Goal: Task Accomplishment & Management: Manage account settings

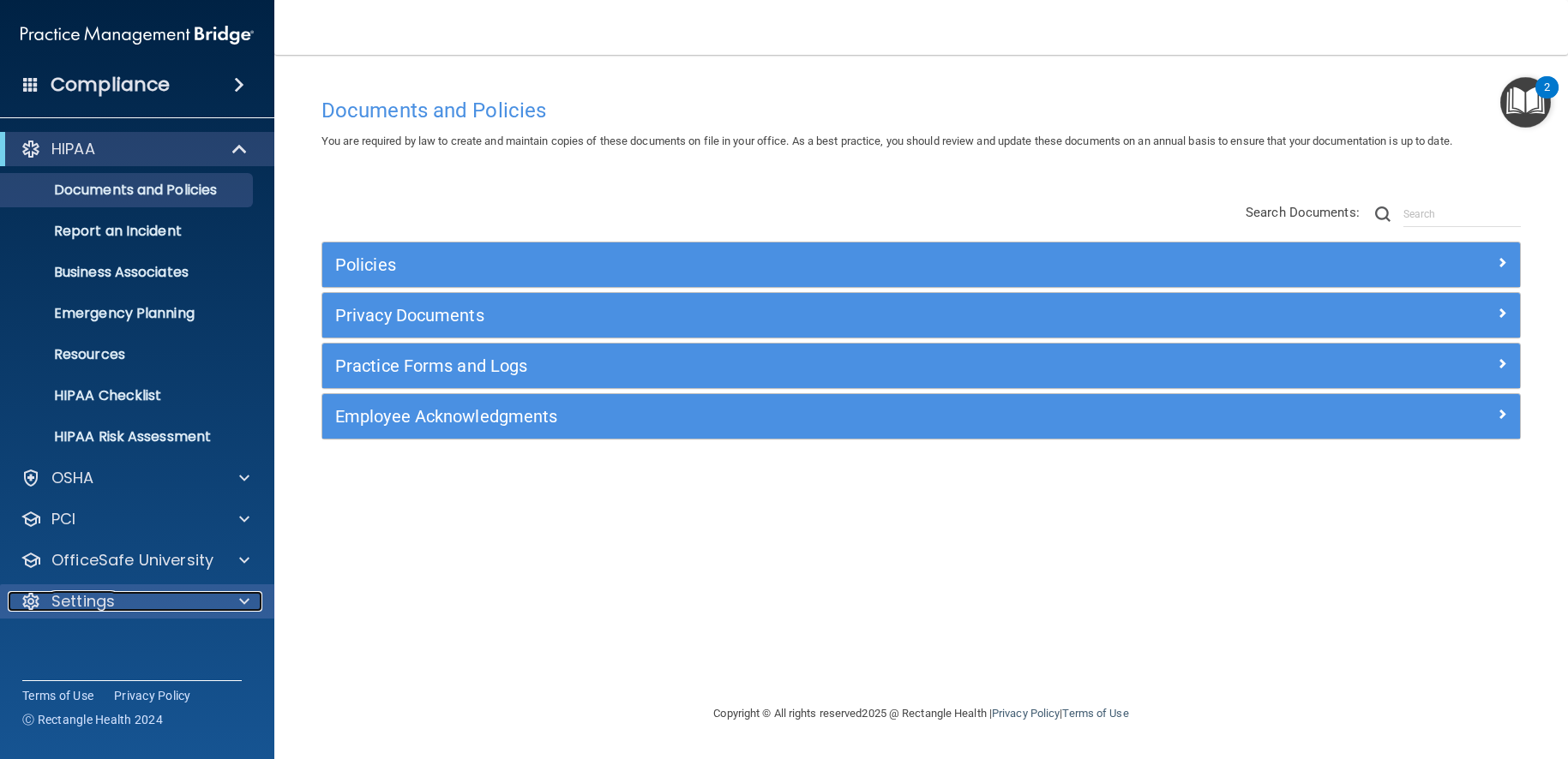
click at [142, 595] on div "Settings" at bounding box center [113, 602] width 212 height 21
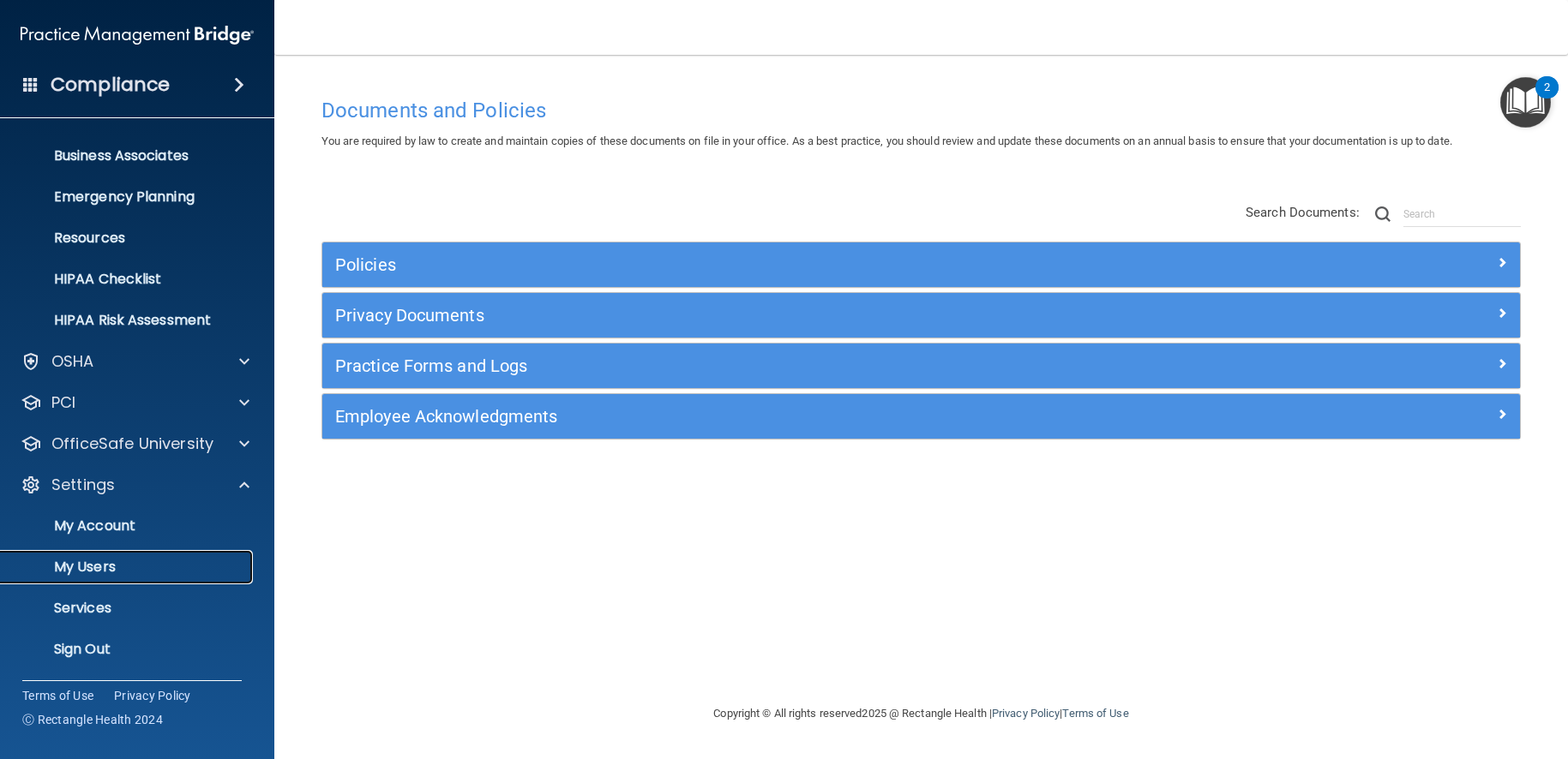
click at [126, 568] on p "My Users" at bounding box center [128, 568] width 234 height 17
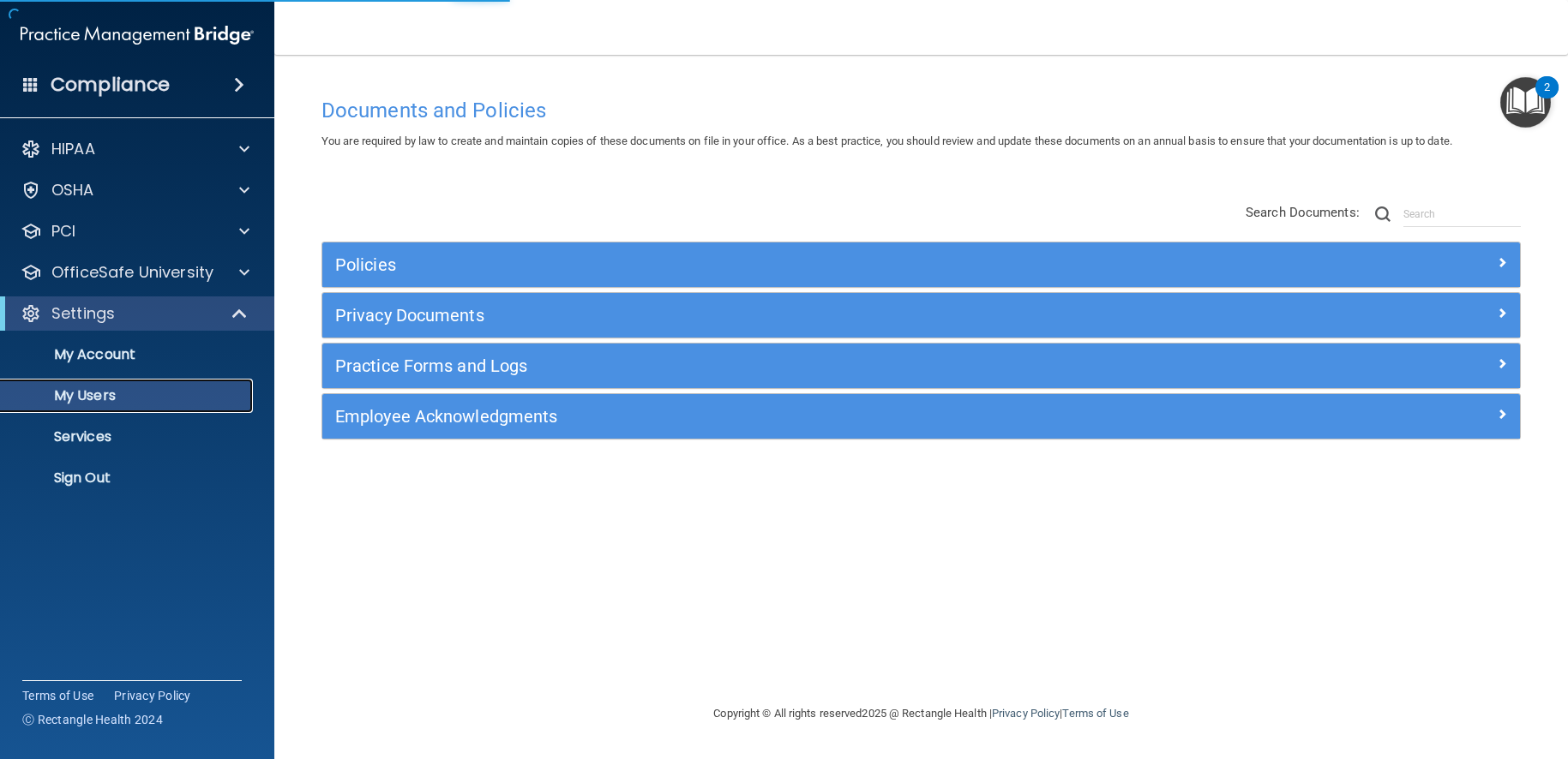
select select "20"
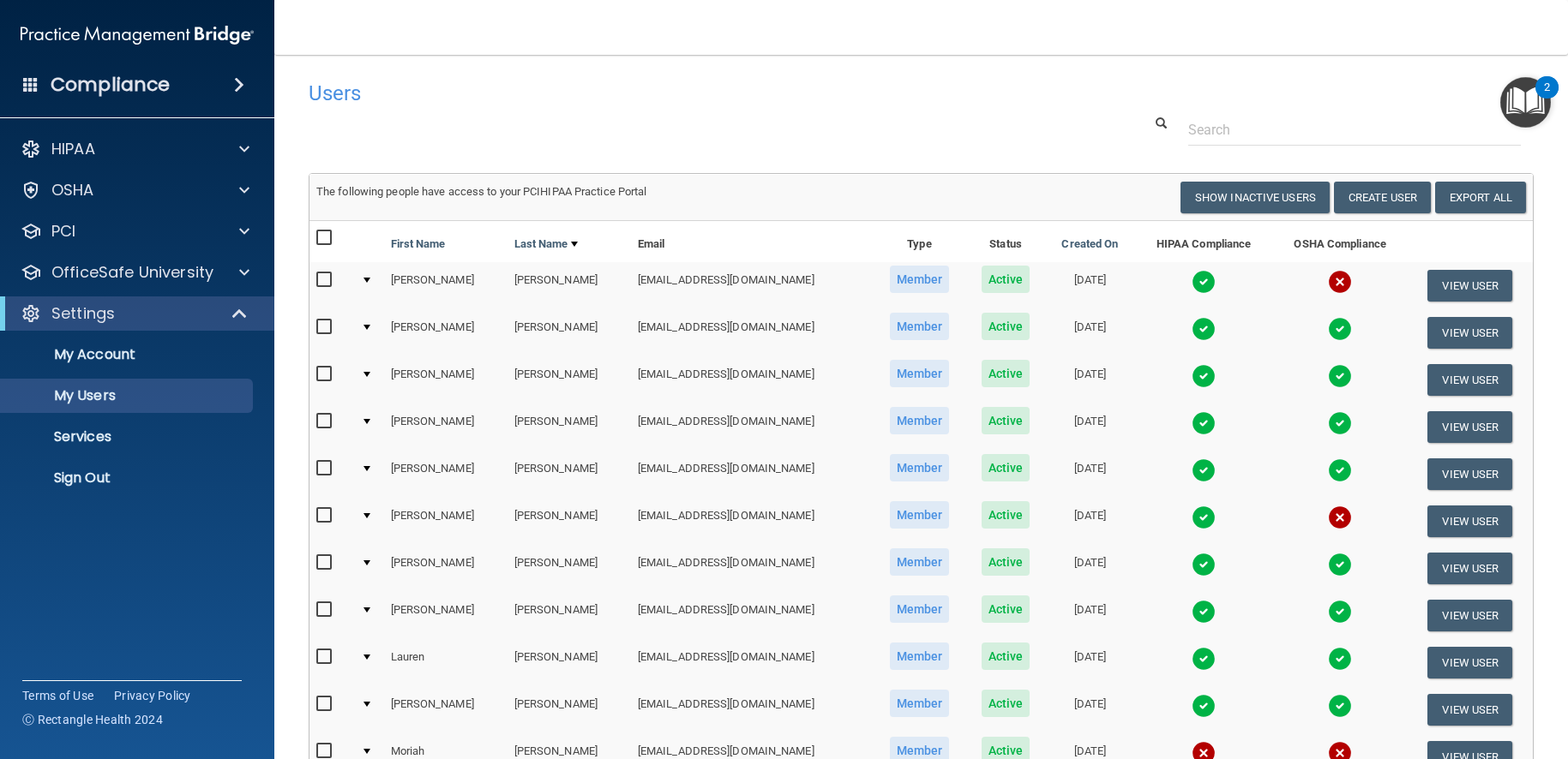
click at [1192, 421] on img at bounding box center [1203, 422] width 24 height 24
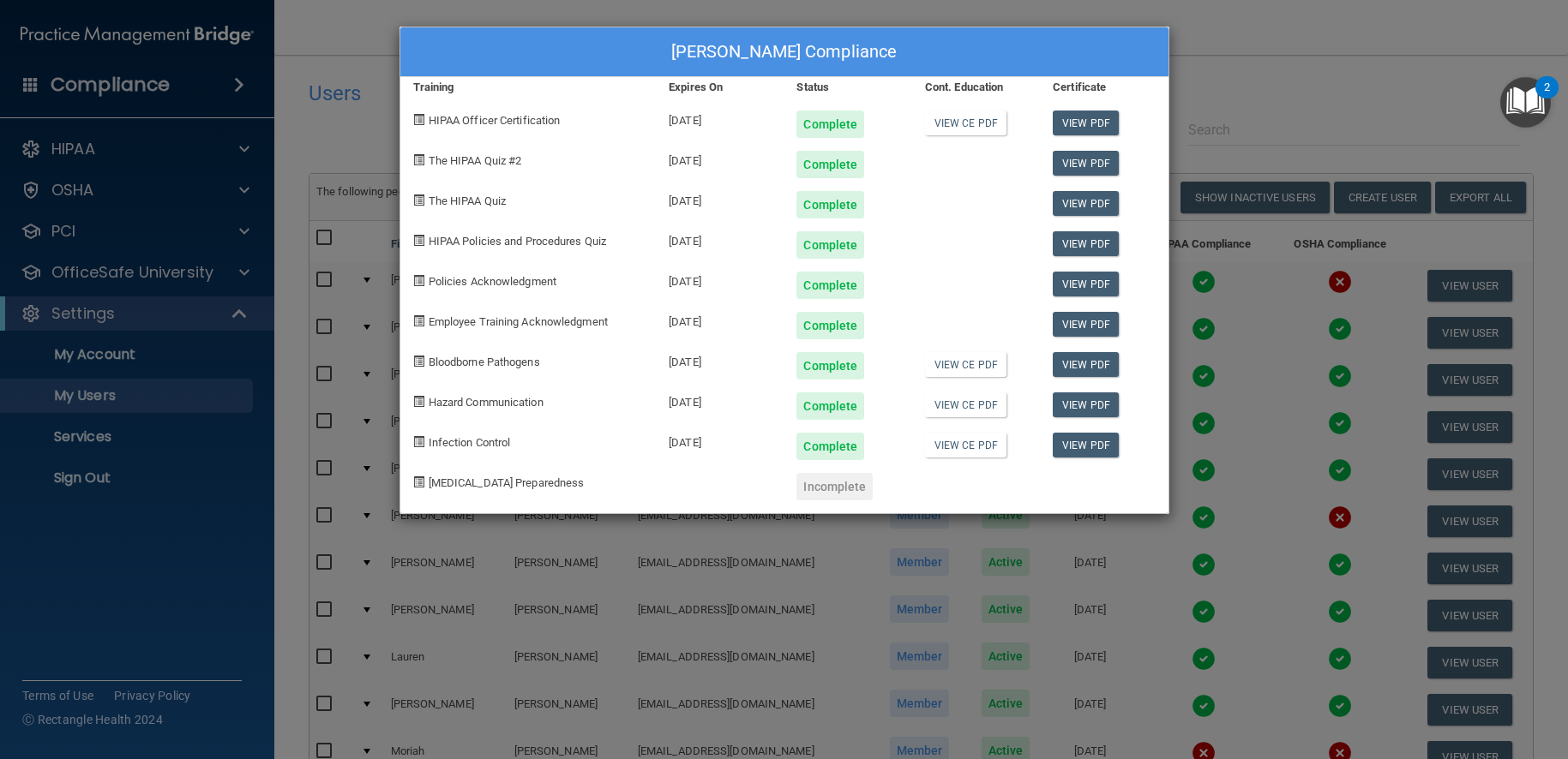
click at [322, 175] on div "Andrea Ayala's Compliance Training Expires On Status Cont. Education Certificat…" at bounding box center [784, 379] width 1568 height 759
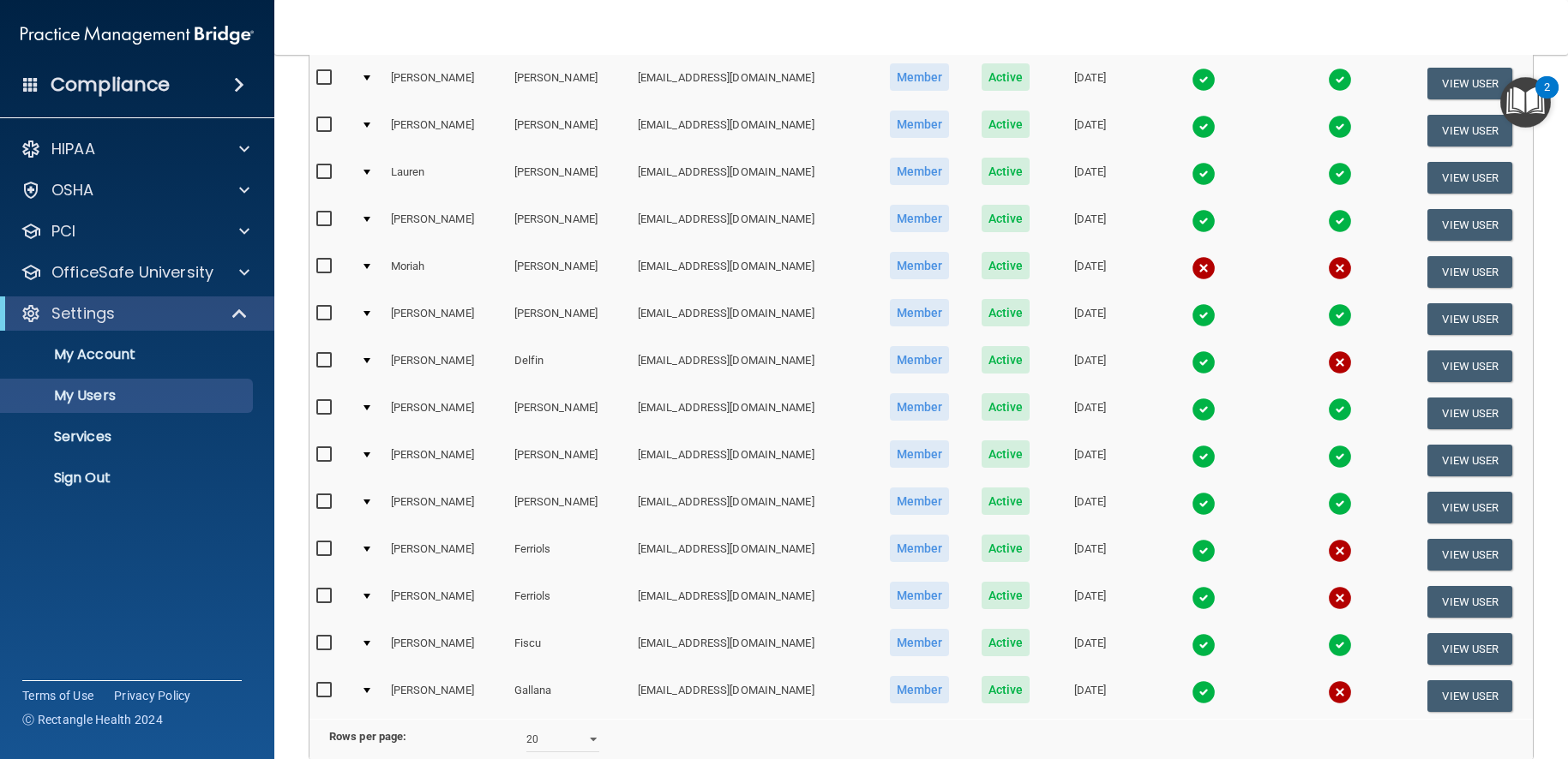
scroll to position [560, 0]
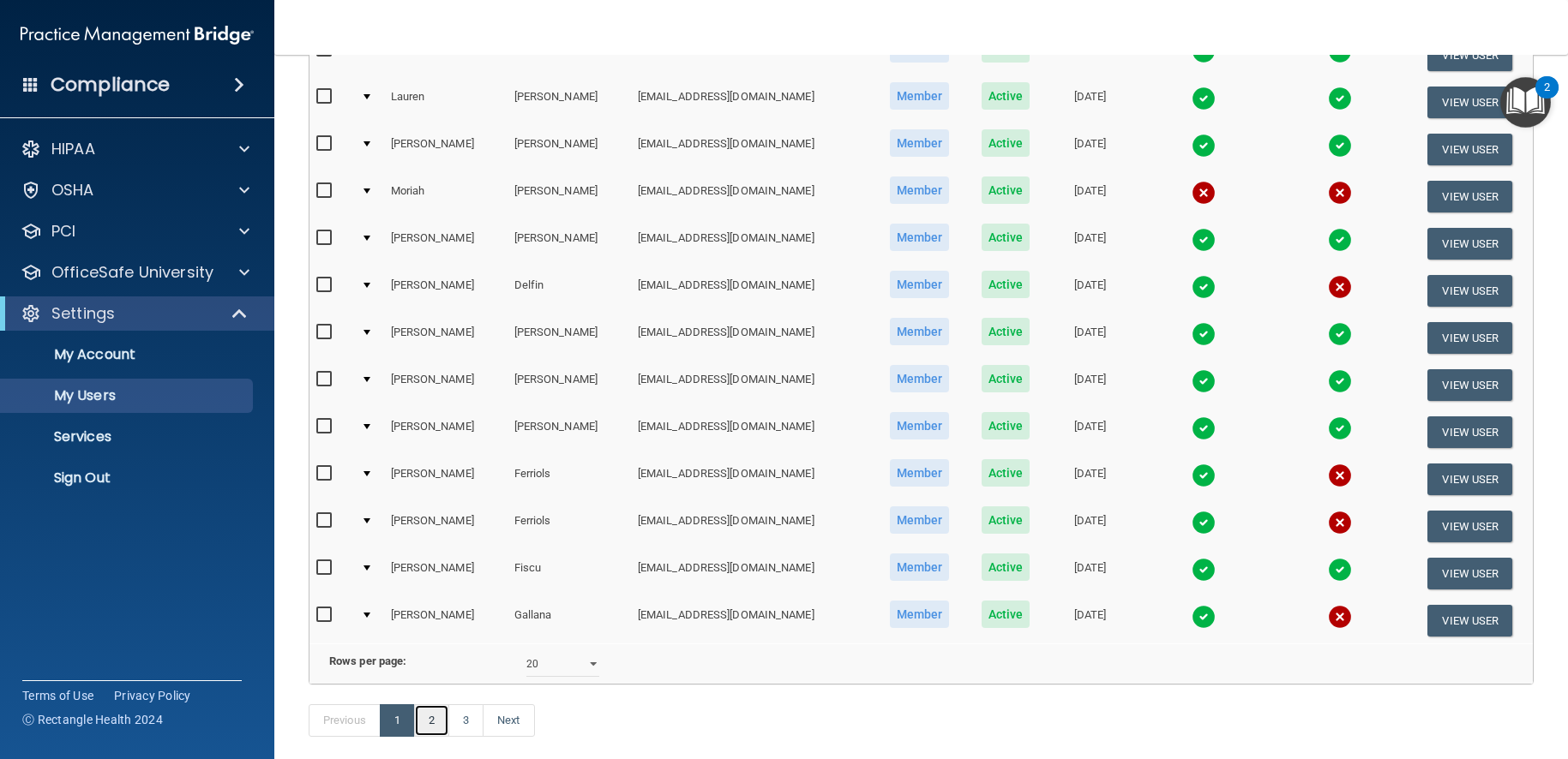
click at [439, 736] on link "2" at bounding box center [431, 720] width 35 height 33
select select "20"
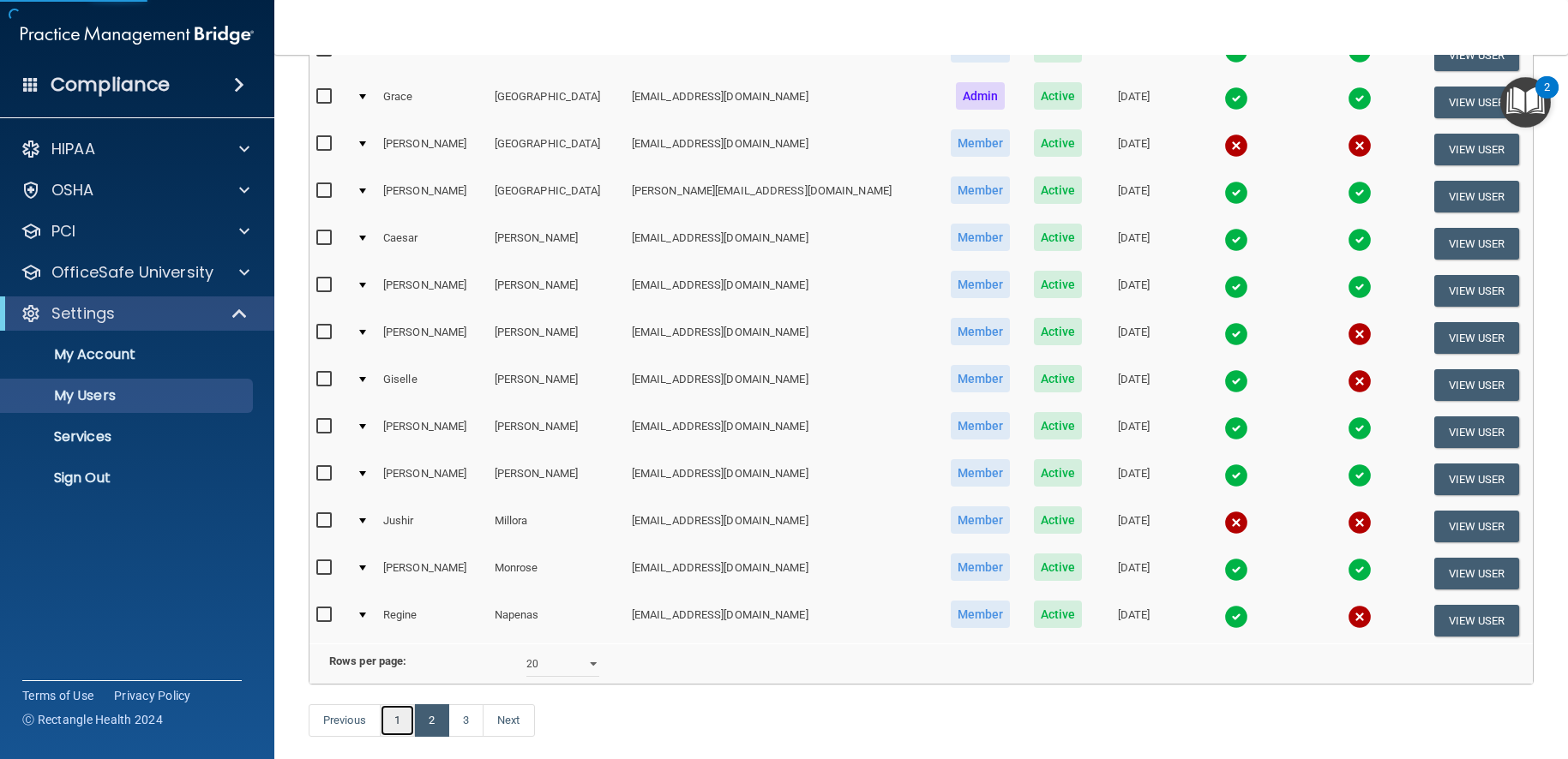
click at [395, 723] on link "1" at bounding box center [397, 720] width 35 height 33
select select "20"
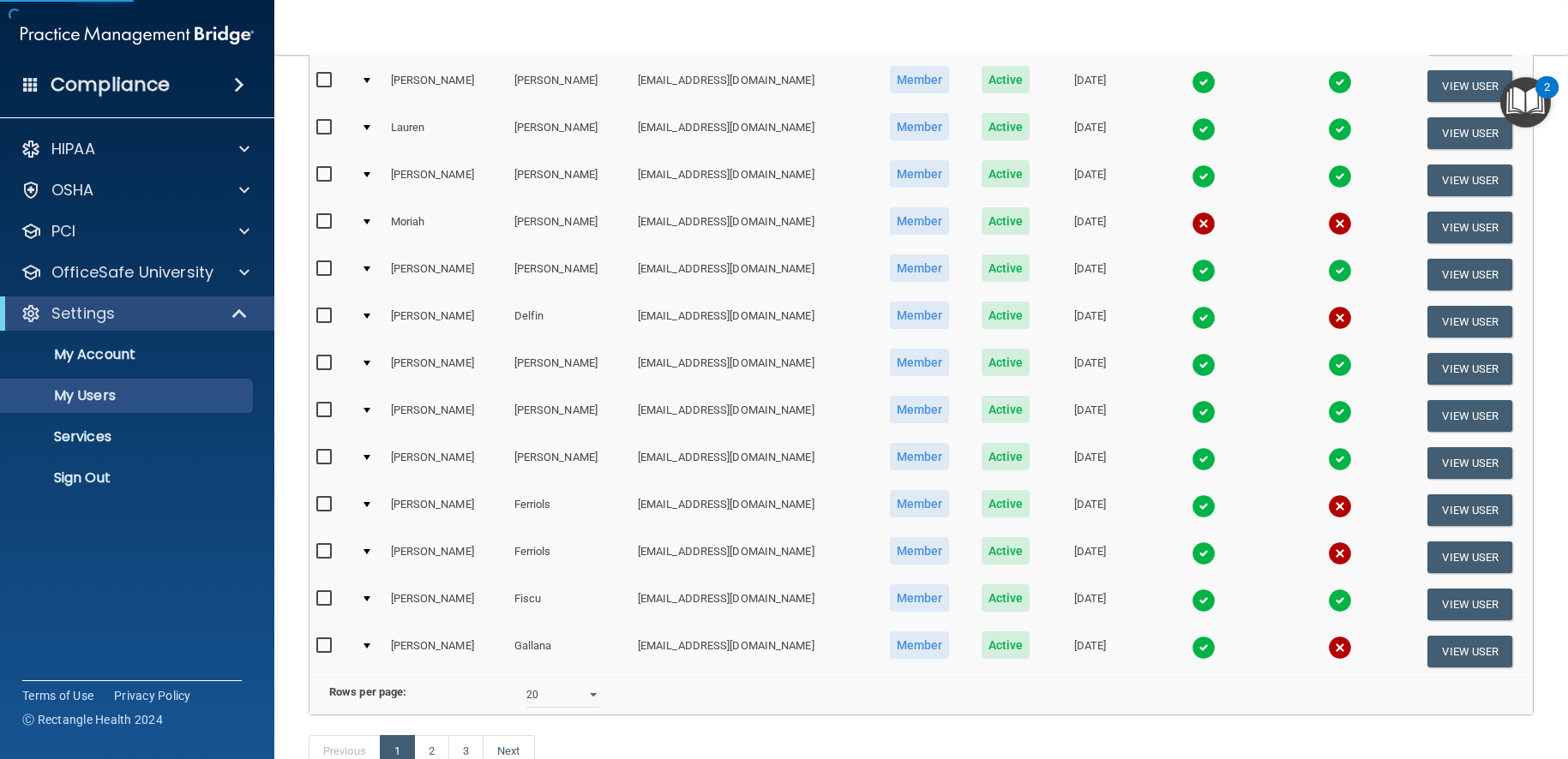
scroll to position [517, 0]
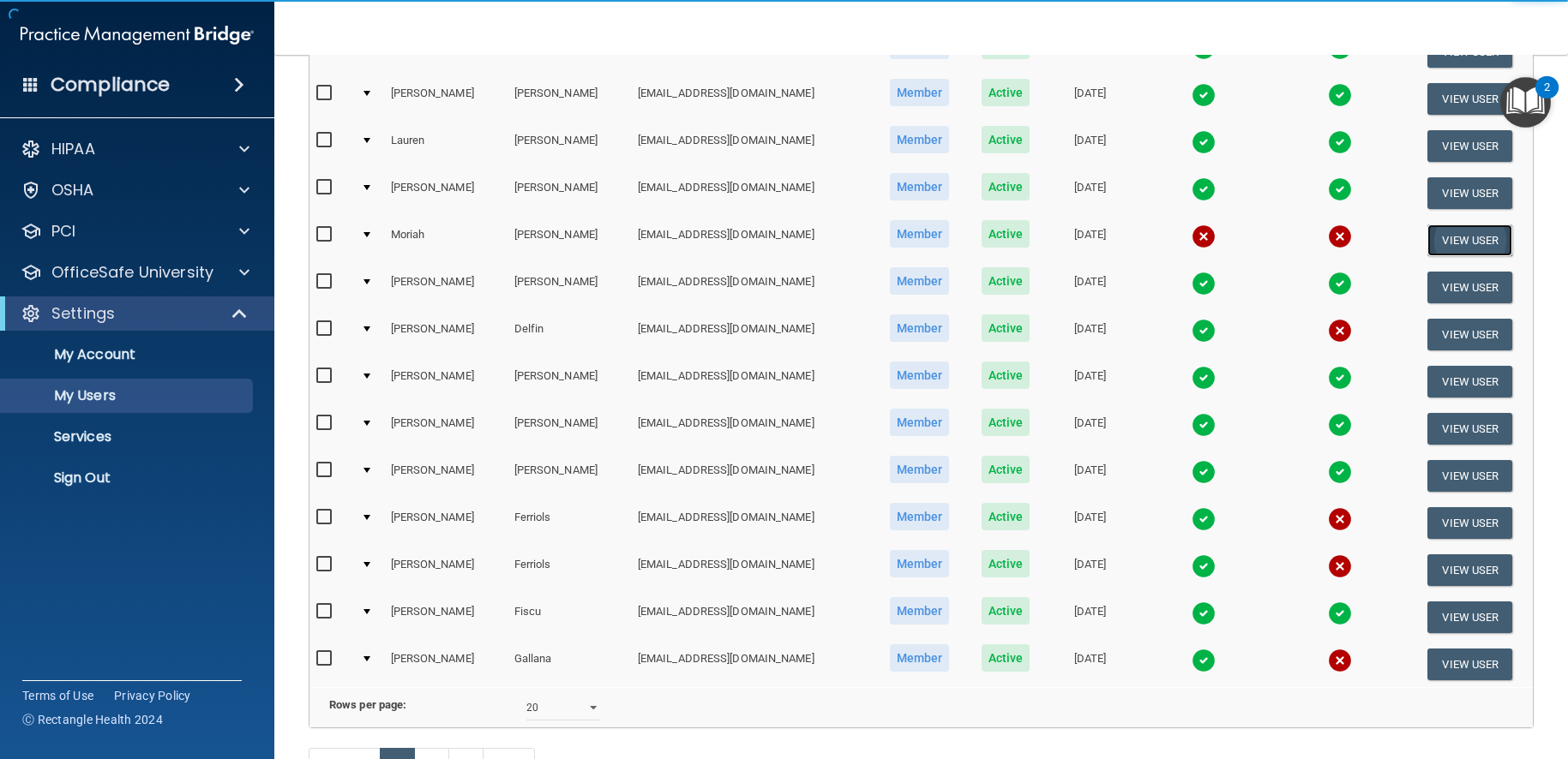
click at [1440, 239] on button "View User" at bounding box center [1470, 240] width 85 height 32
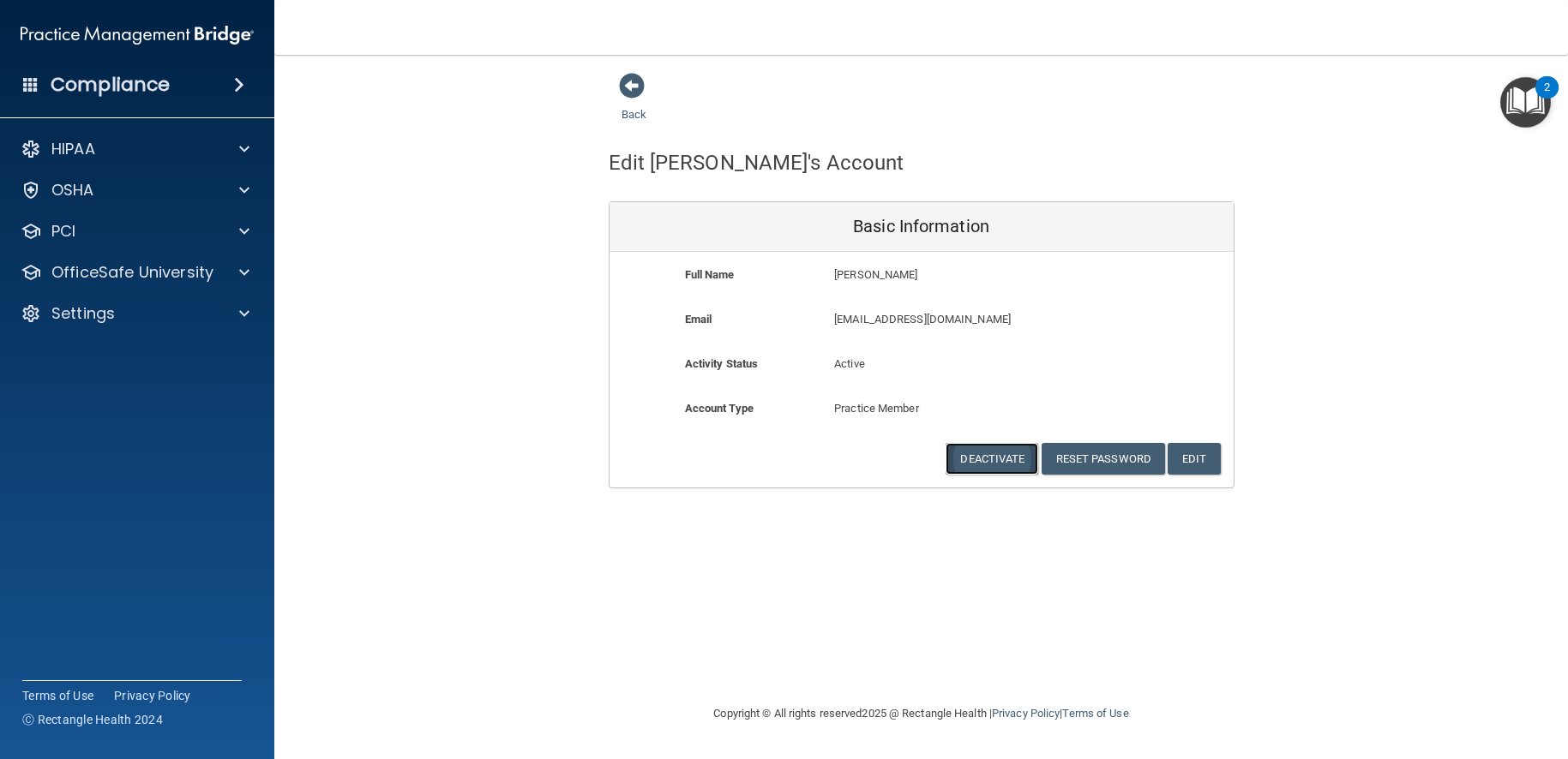
click at [992, 455] on button "Deactivate" at bounding box center [992, 459] width 92 height 32
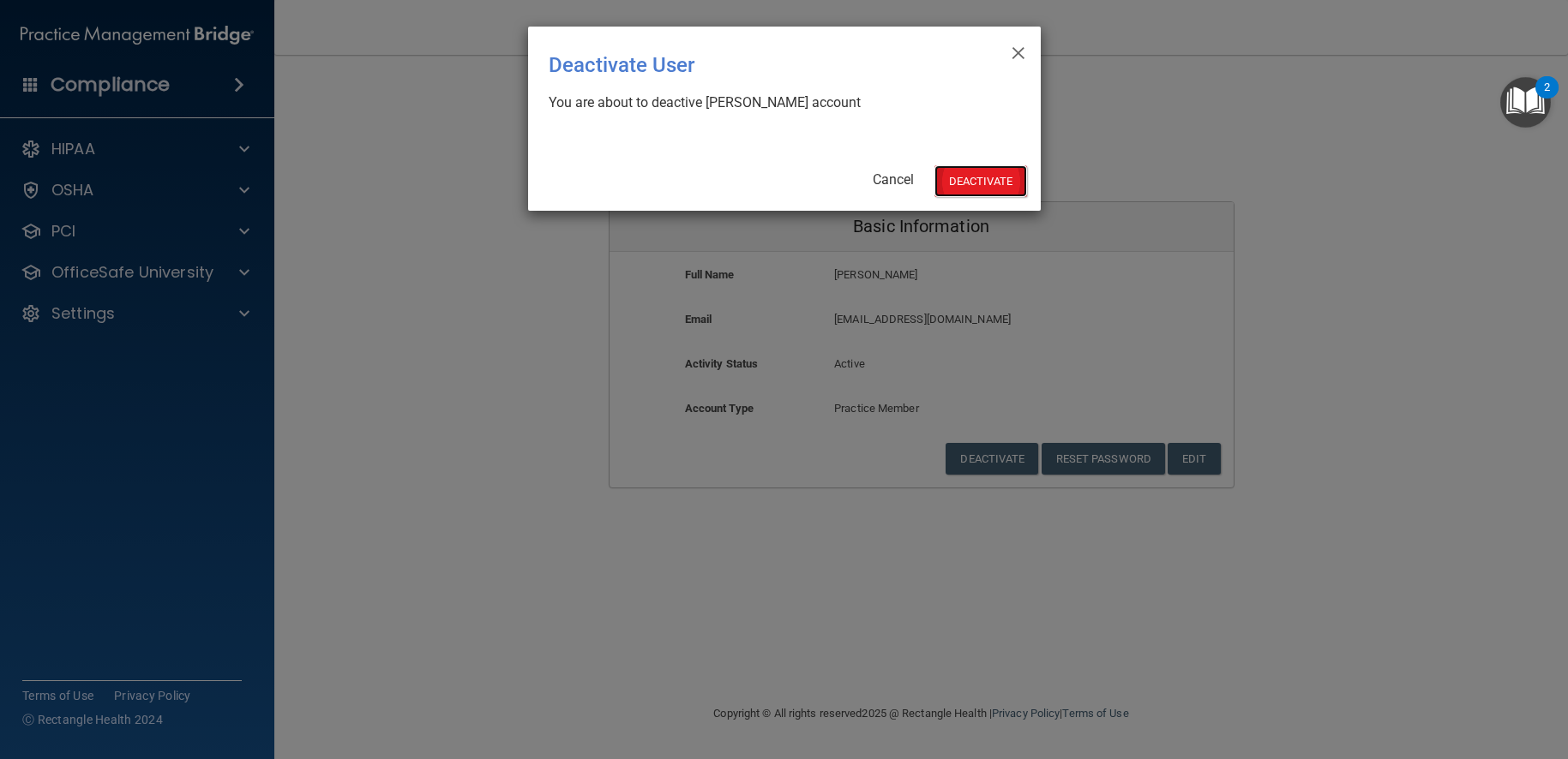
click at [981, 177] on button "Deactivate" at bounding box center [981, 181] width 92 height 32
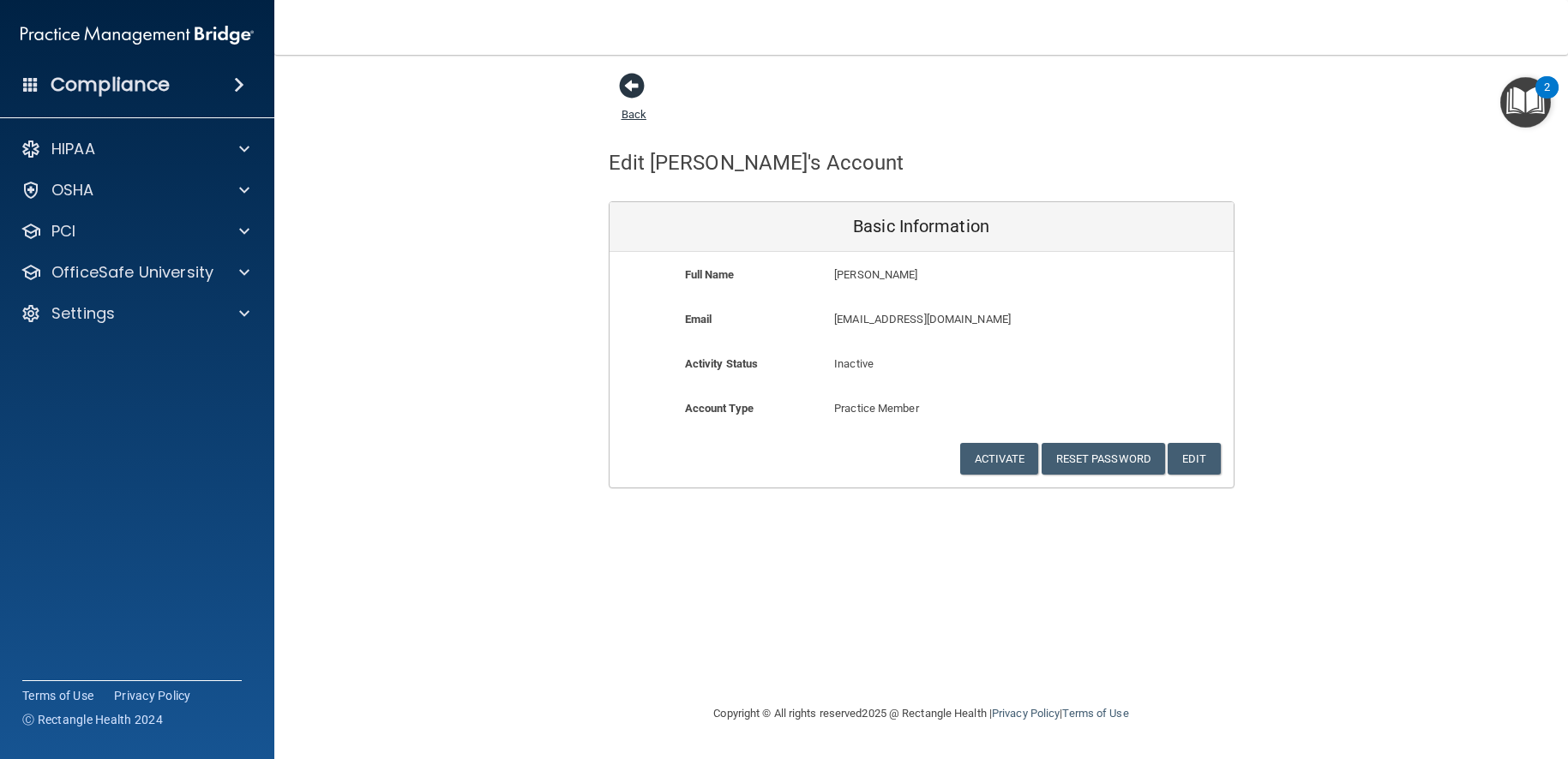
click at [639, 87] on span at bounding box center [631, 85] width 25 height 25
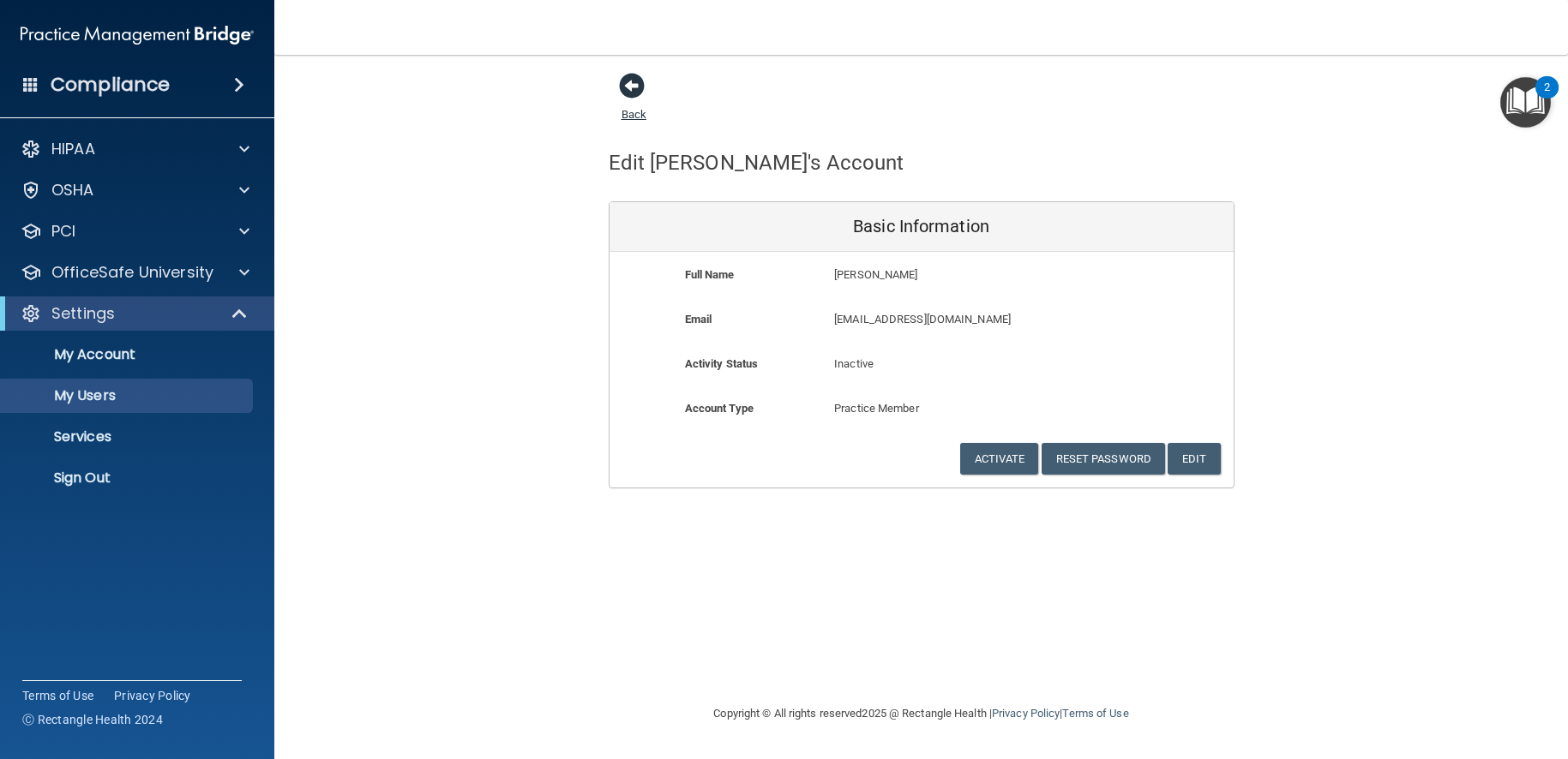
click at [639, 87] on span at bounding box center [631, 85] width 25 height 25
select select "20"
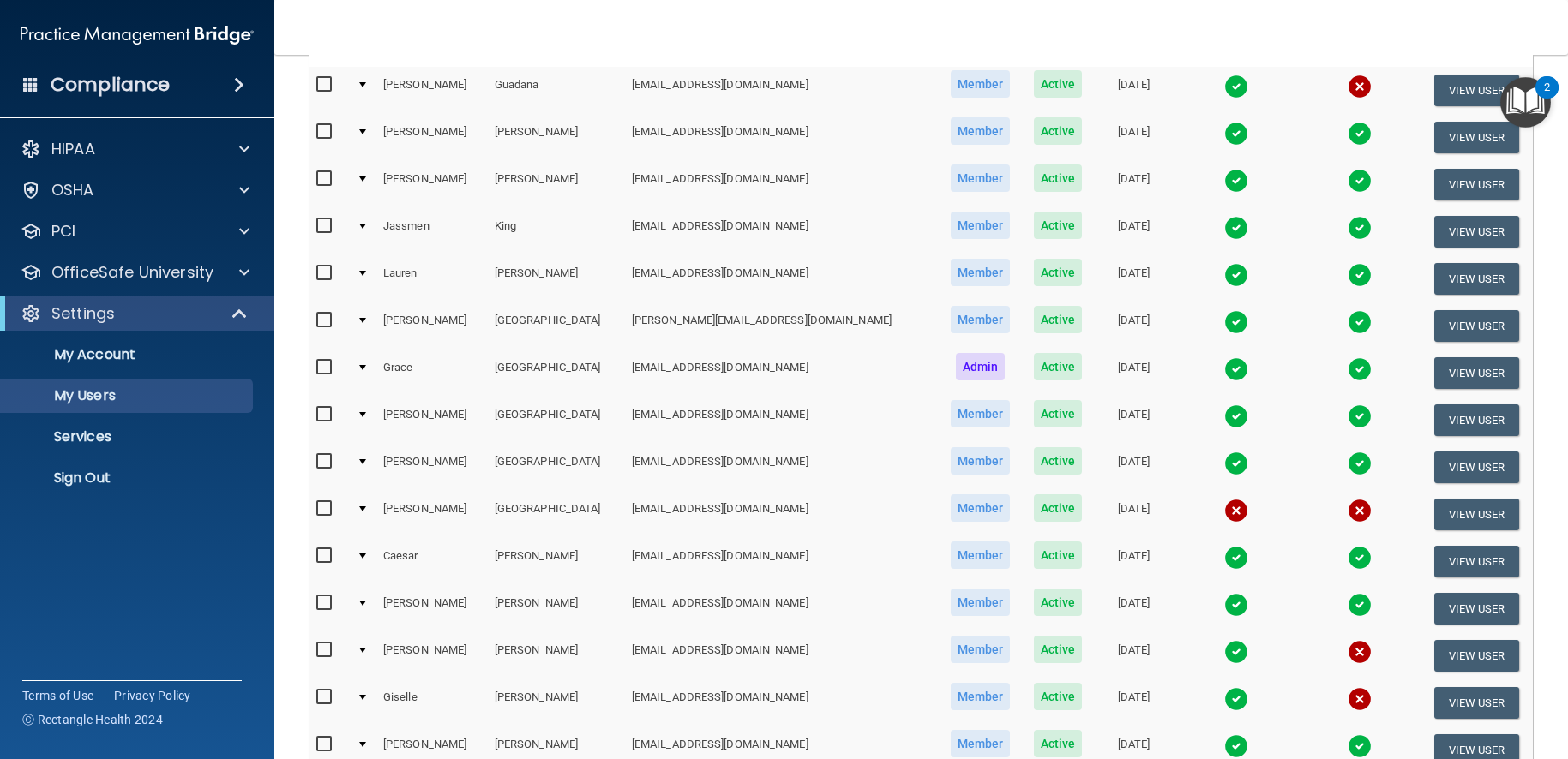
scroll to position [197, 0]
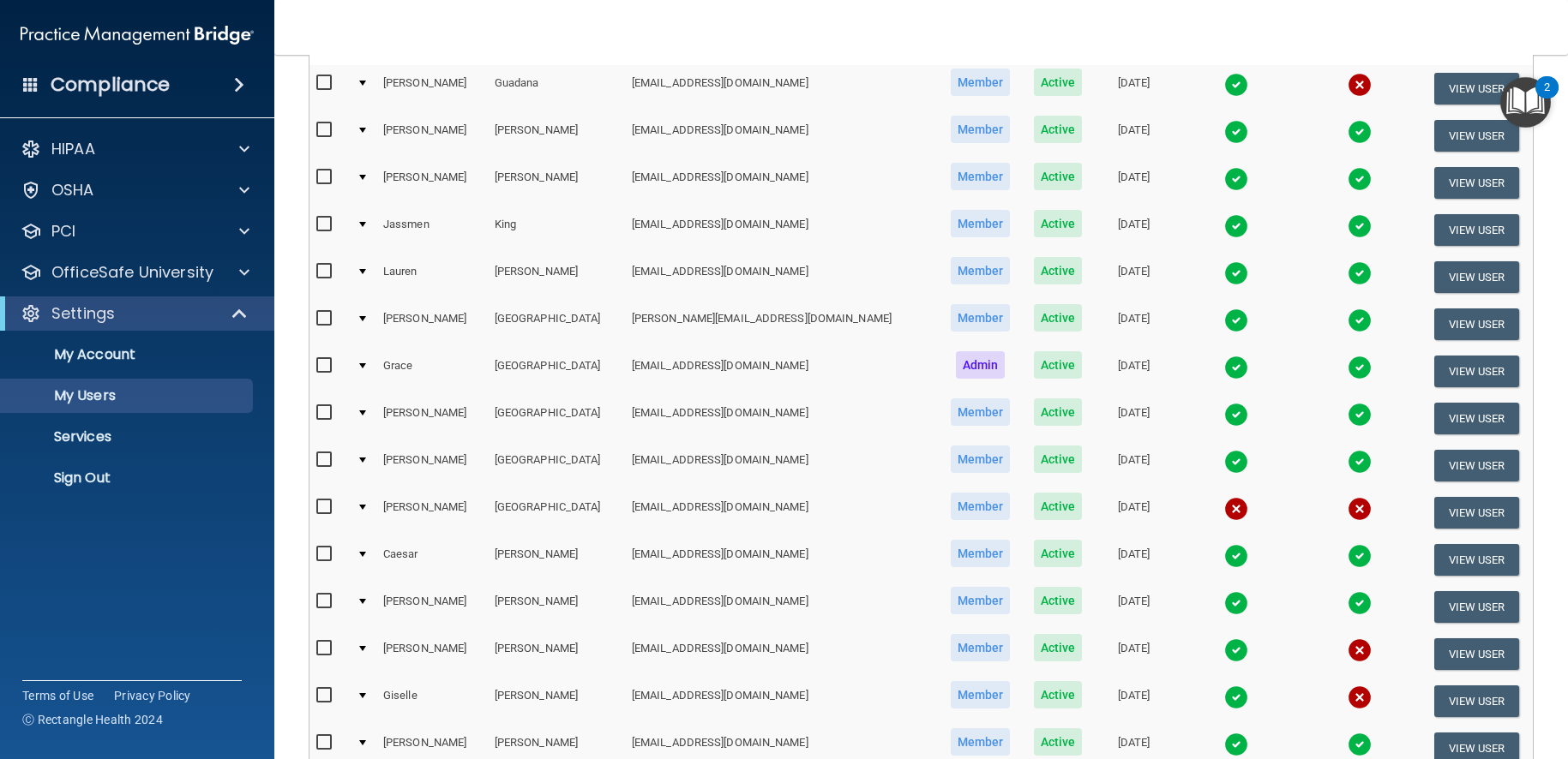
click at [1225, 224] on img at bounding box center [1236, 225] width 24 height 24
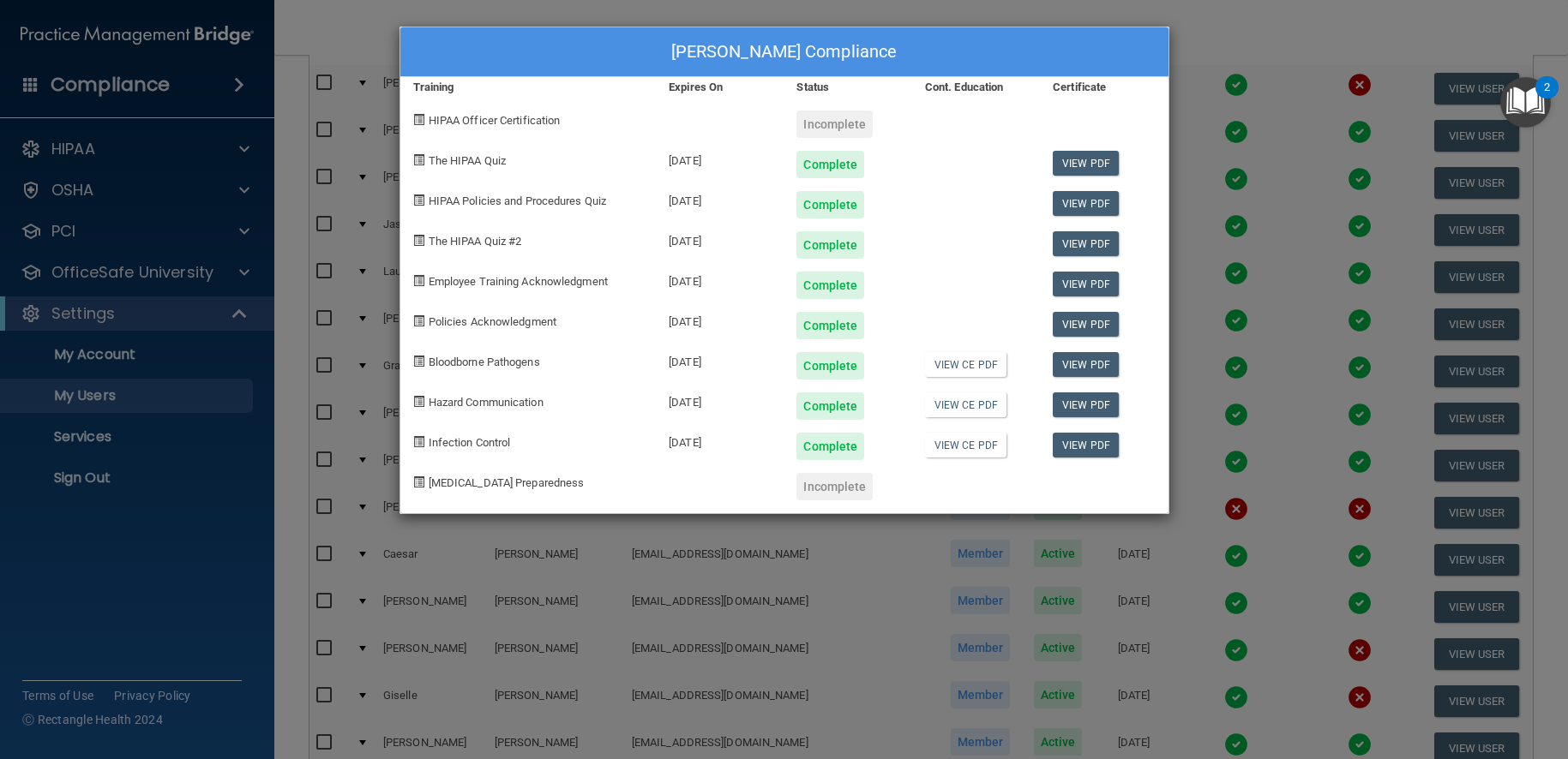
click at [801, 556] on div "Jassmen King's Compliance Training Expires On Status Cont. Education Certificat…" at bounding box center [784, 379] width 1568 height 759
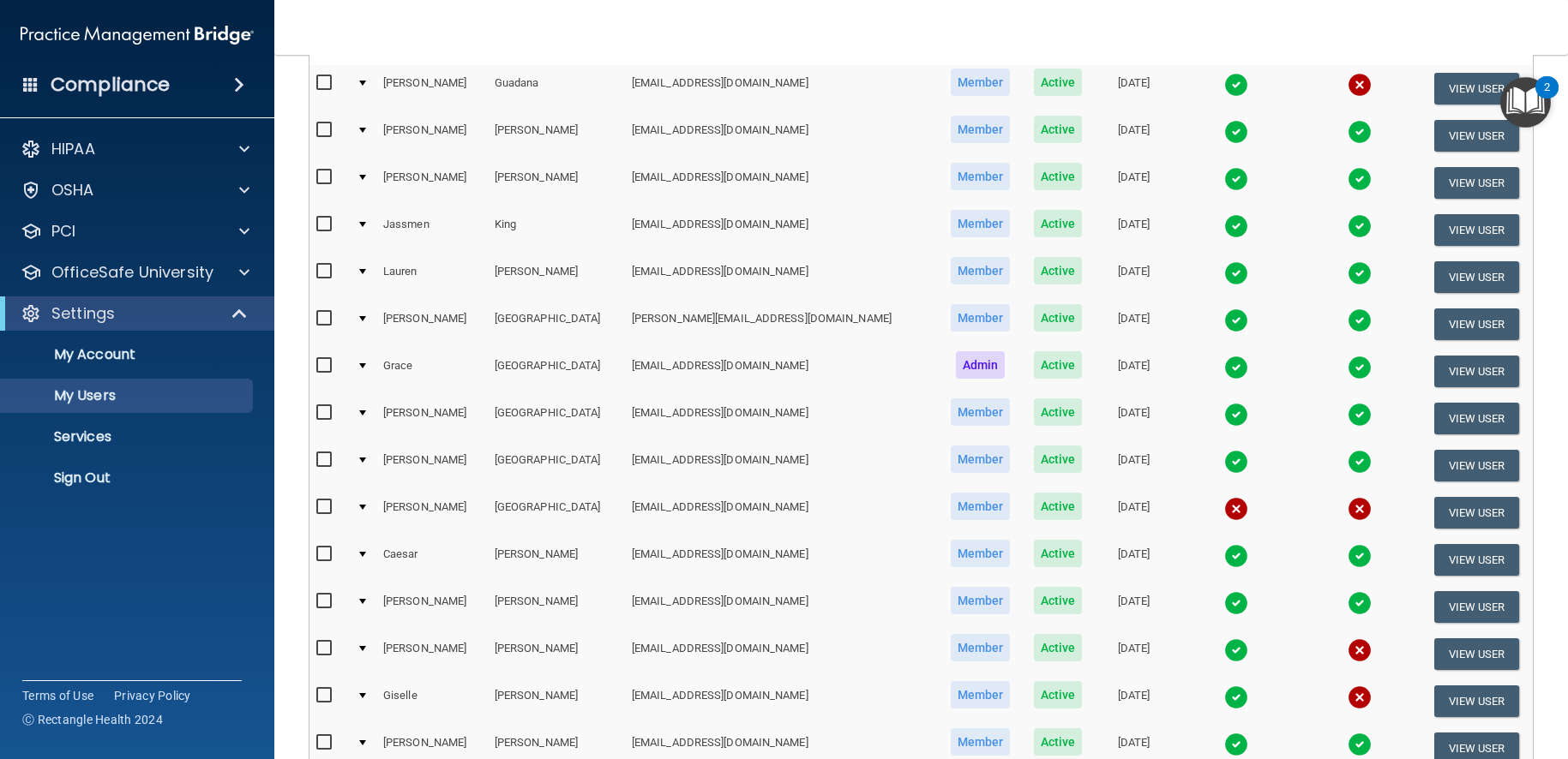
click at [1225, 273] on img at bounding box center [1236, 272] width 24 height 24
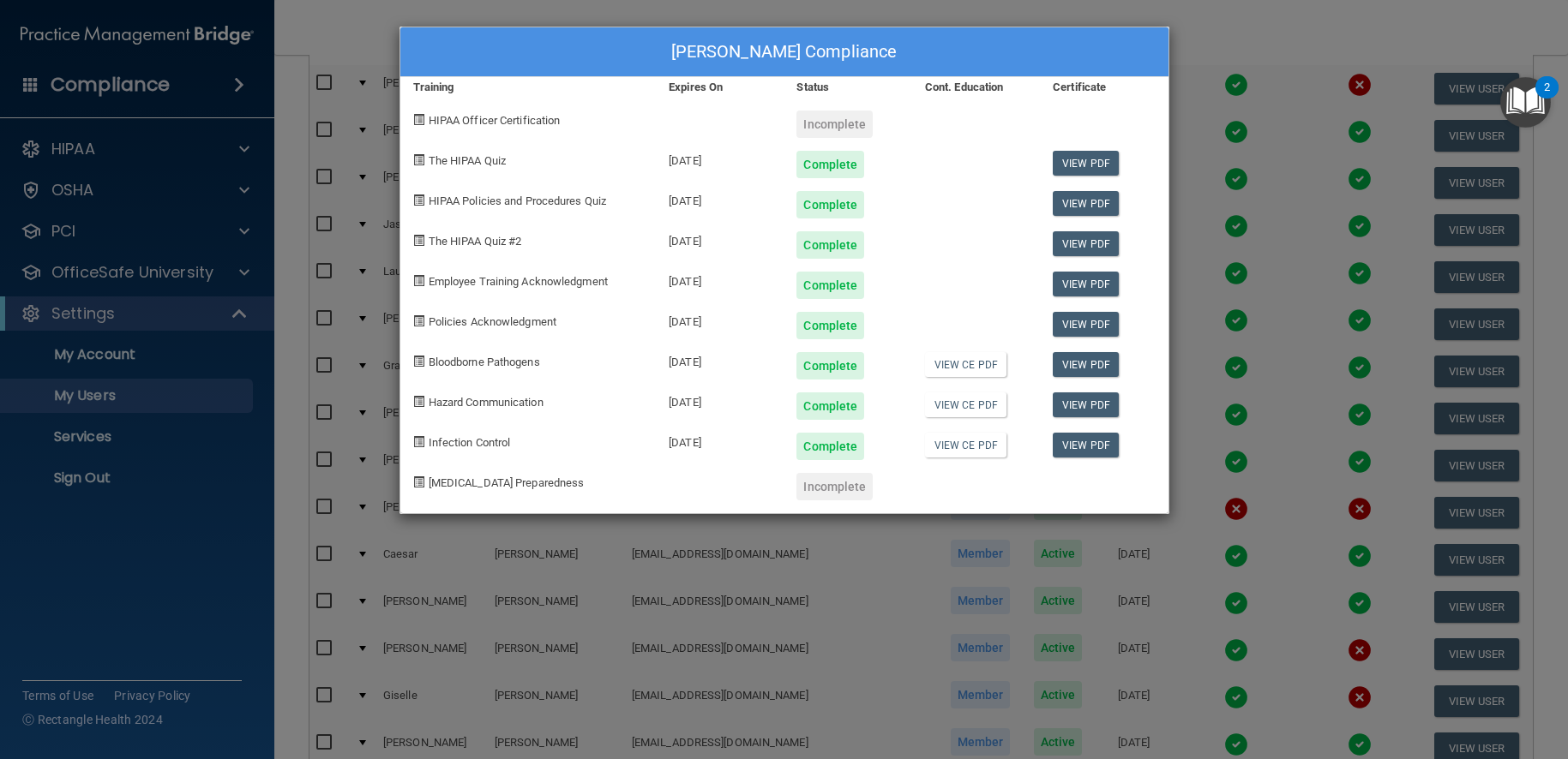
click at [613, 648] on div "Lauren Kirby's Compliance Training Expires On Status Cont. Education Certificat…" at bounding box center [784, 379] width 1568 height 759
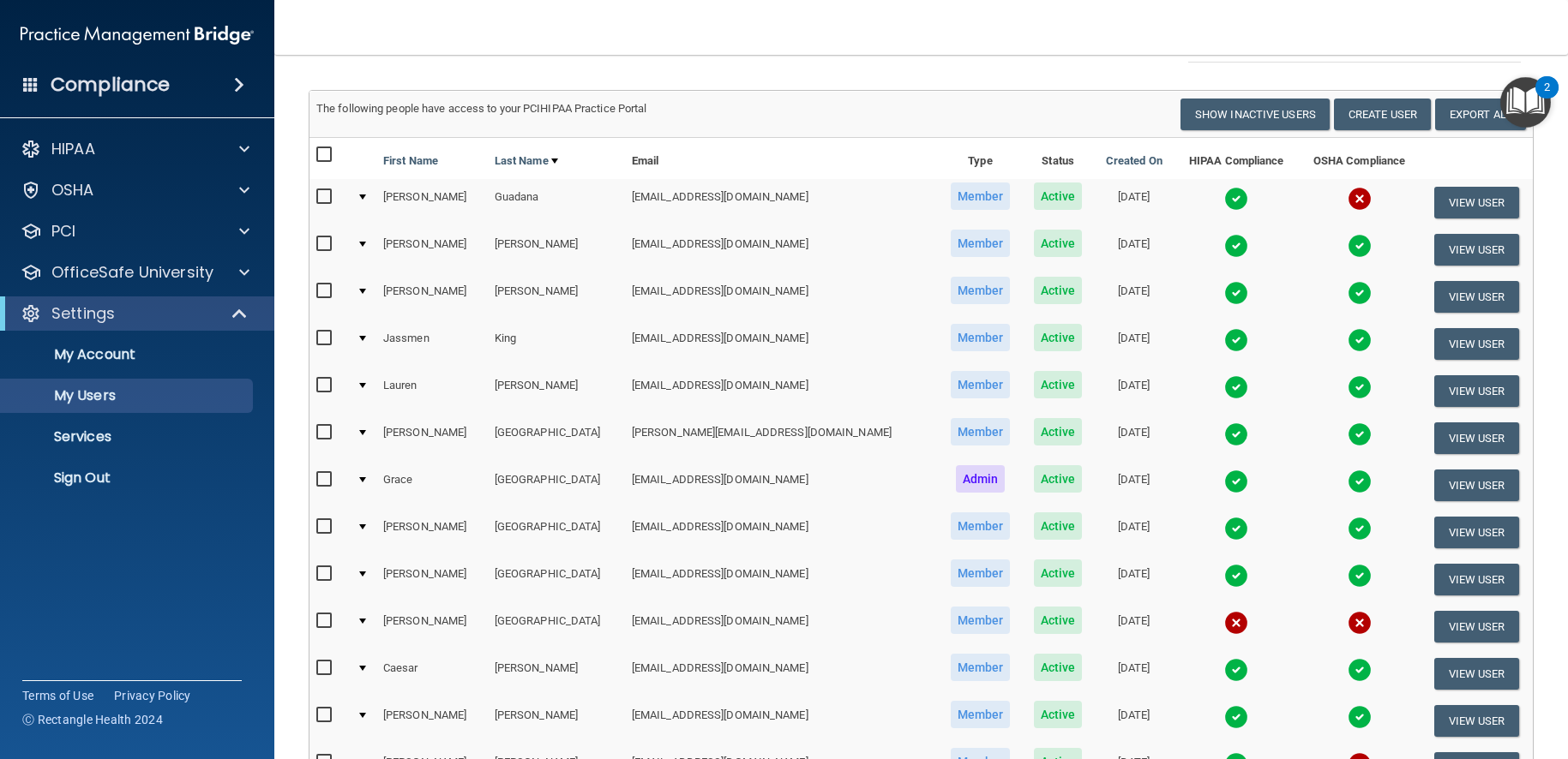
scroll to position [70, 0]
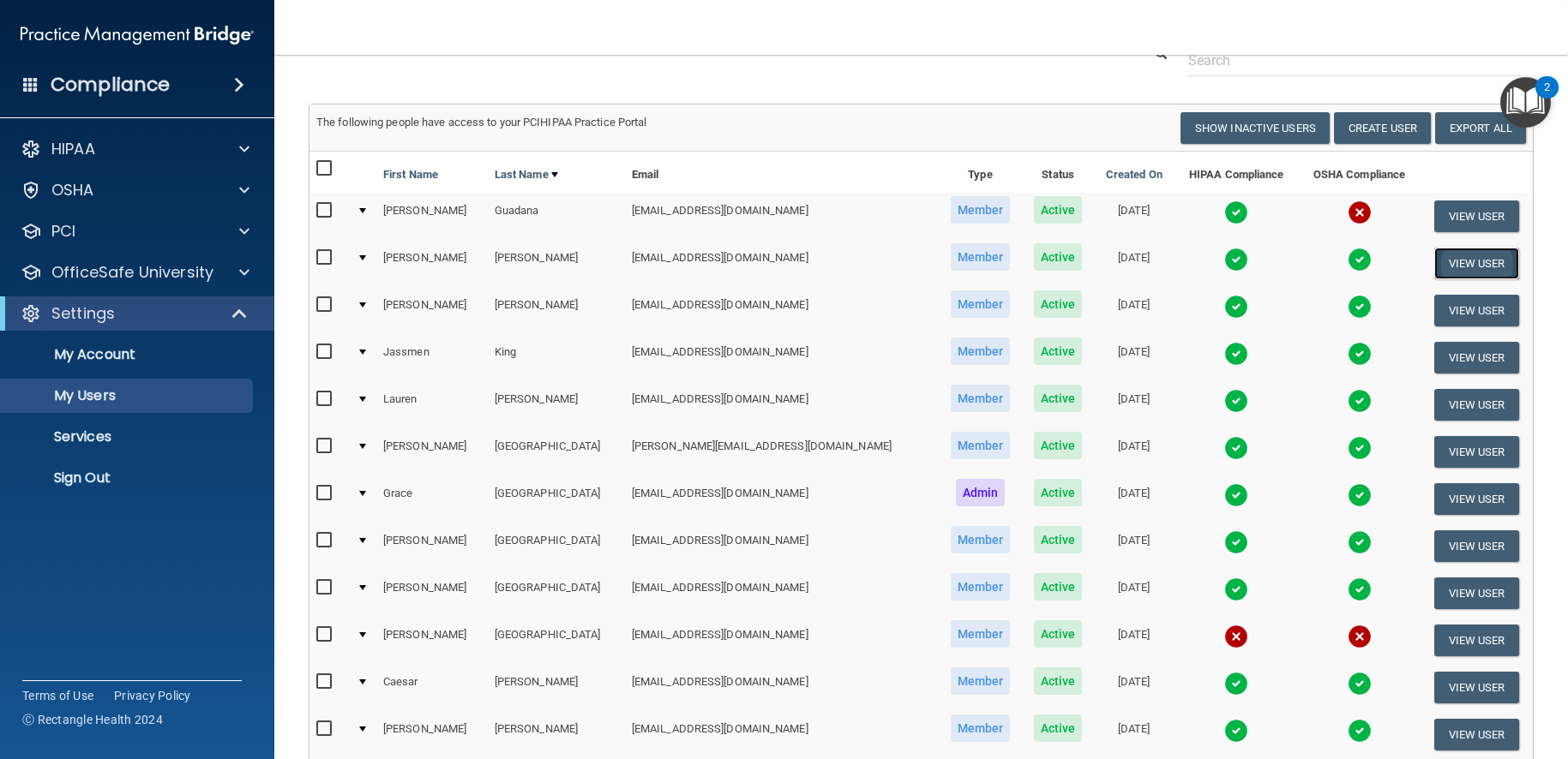
click at [1438, 260] on button "View User" at bounding box center [1476, 264] width 85 height 32
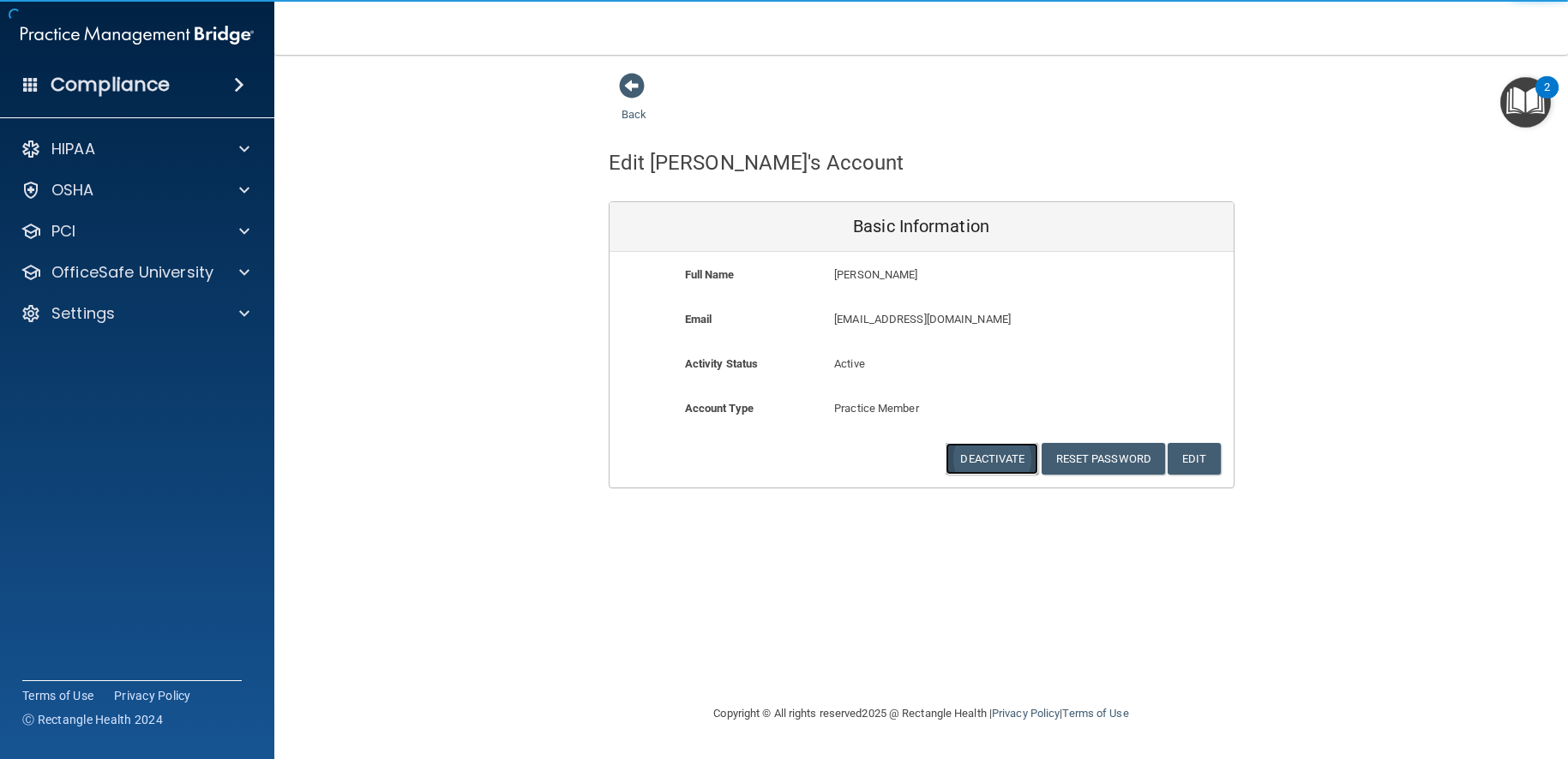
click at [997, 465] on button "Deactivate" at bounding box center [992, 459] width 92 height 32
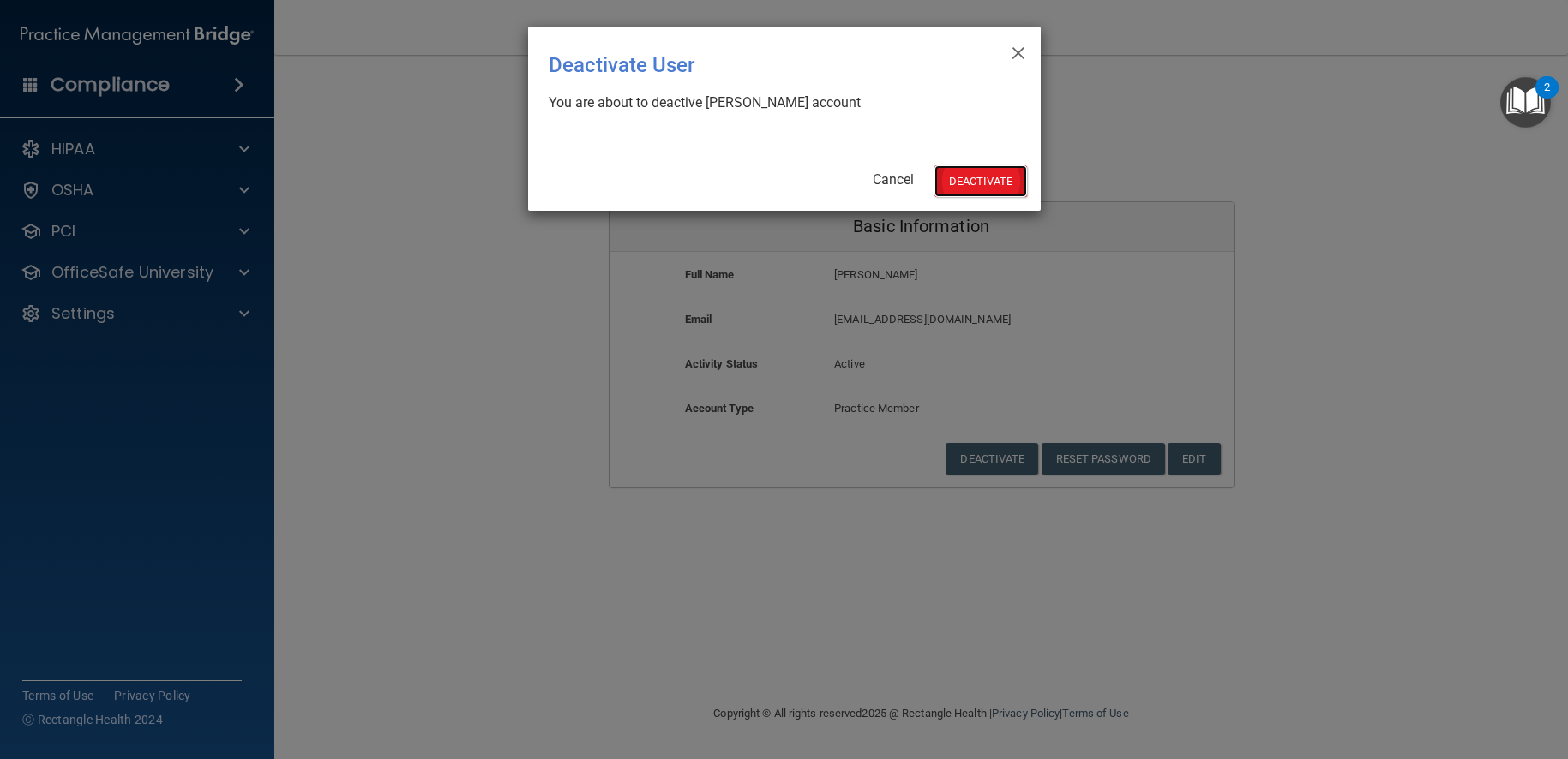
click at [991, 186] on button "Deactivate" at bounding box center [981, 181] width 92 height 32
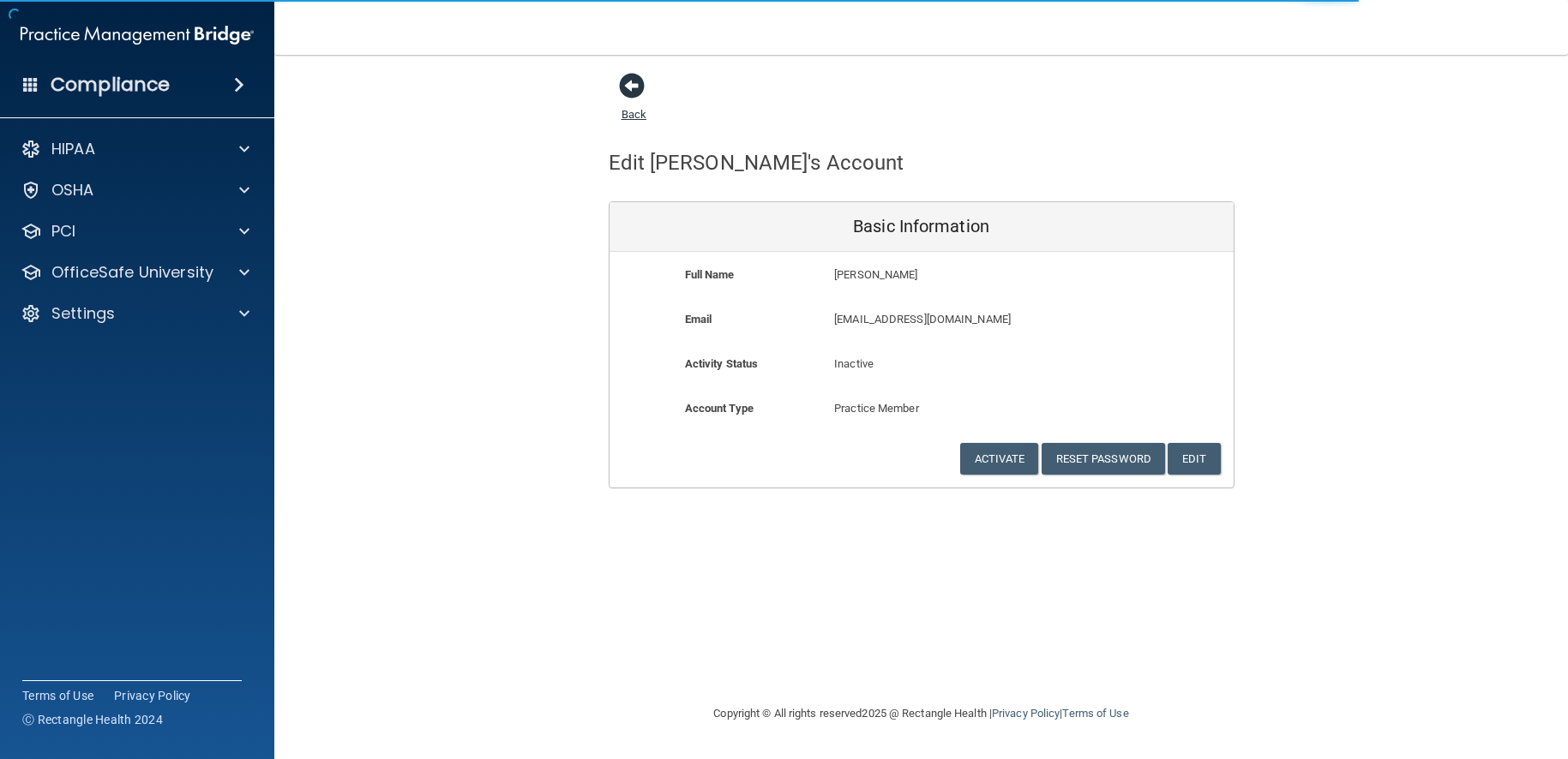
click at [625, 87] on span at bounding box center [631, 85] width 25 height 25
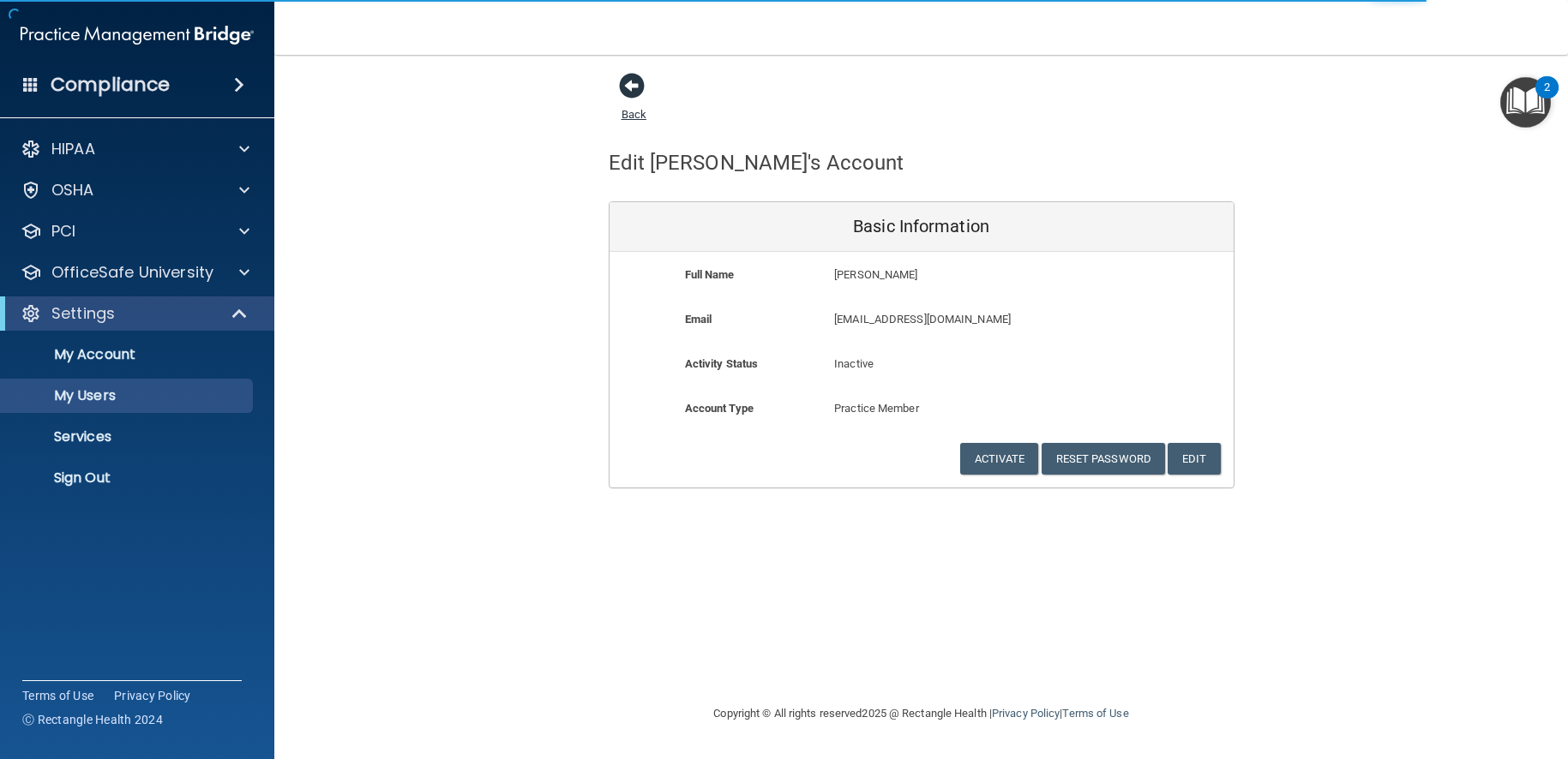
select select "20"
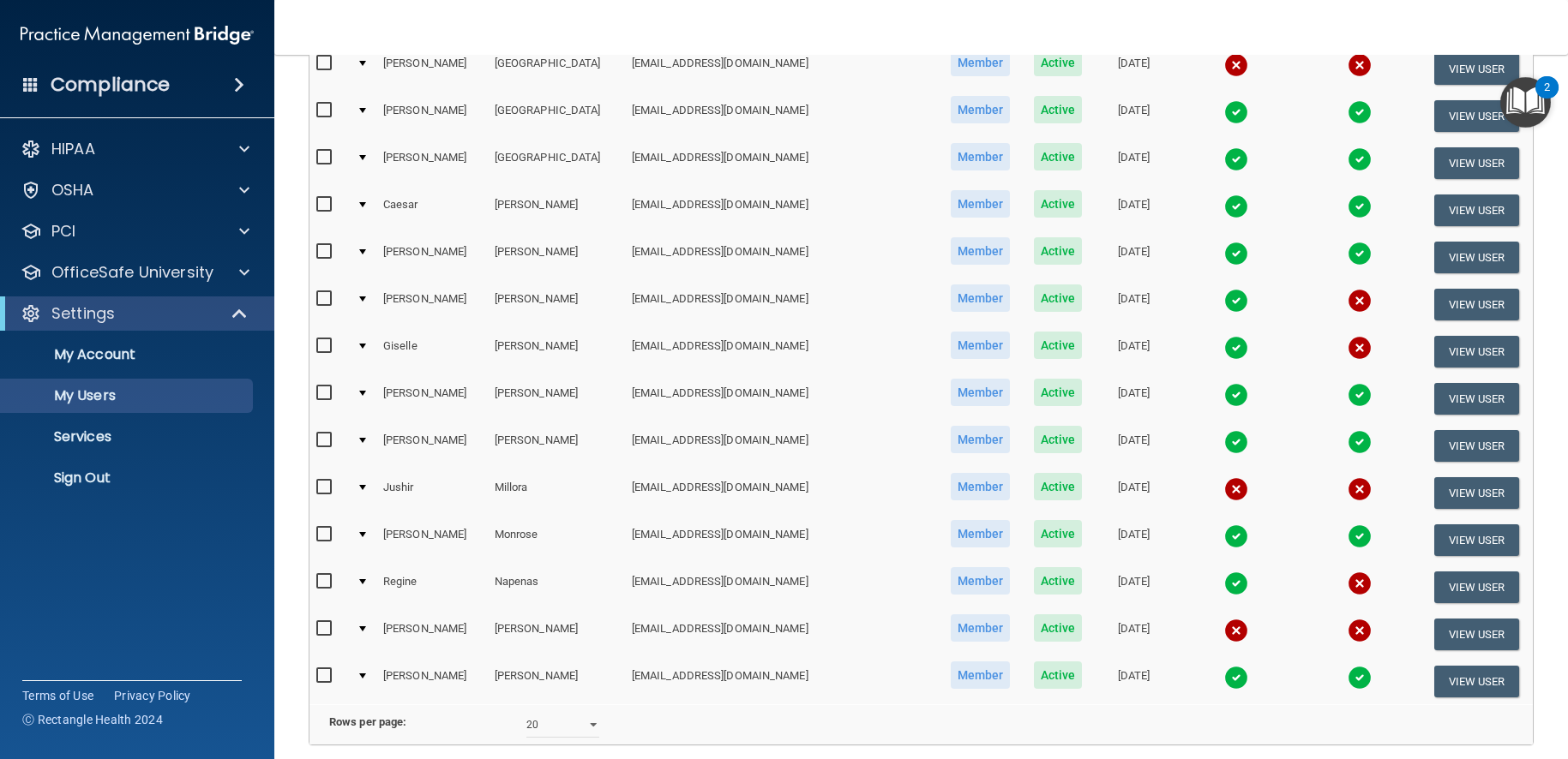
scroll to position [503, 0]
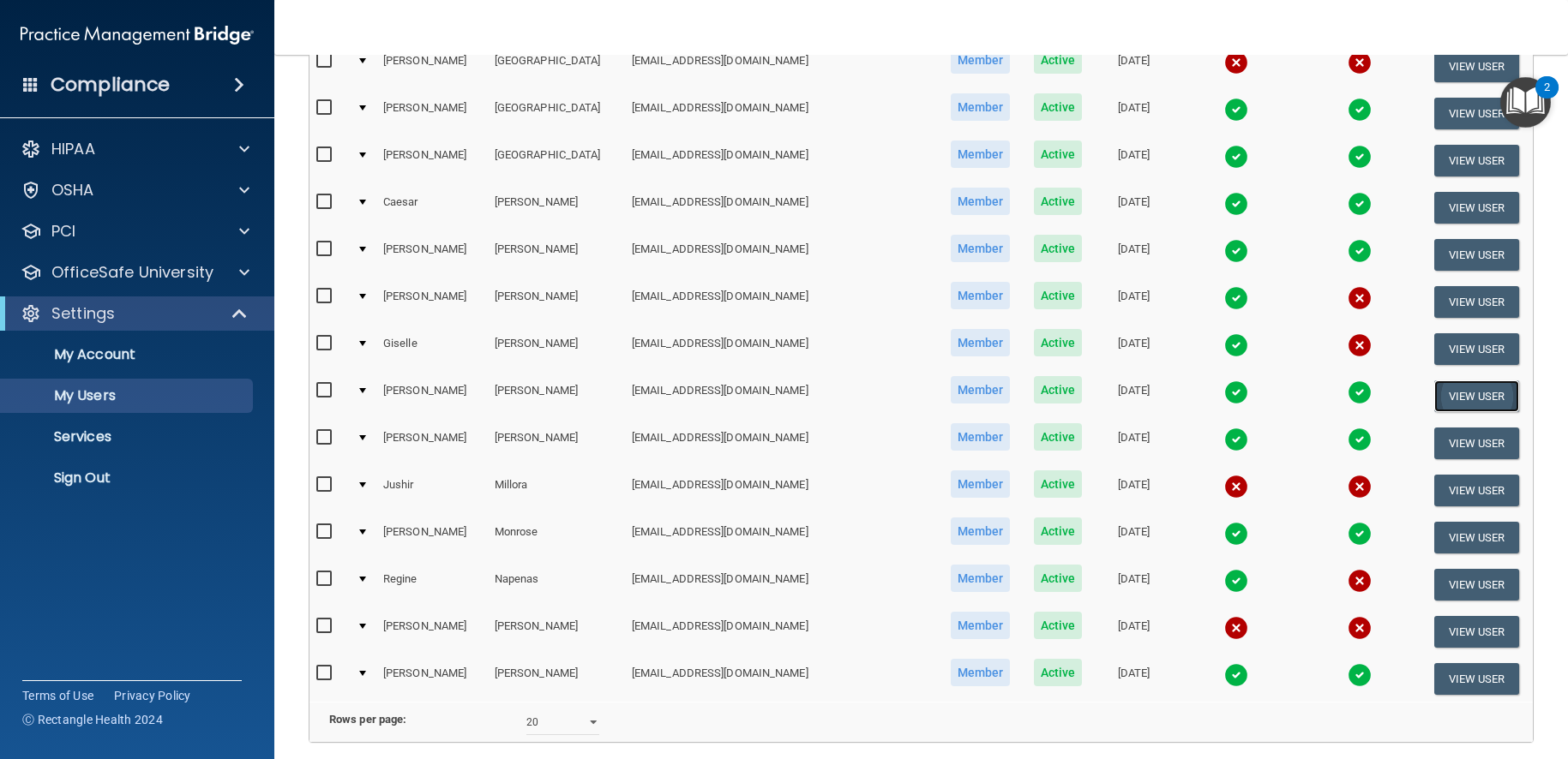
click at [1438, 399] on button "View User" at bounding box center [1476, 396] width 85 height 32
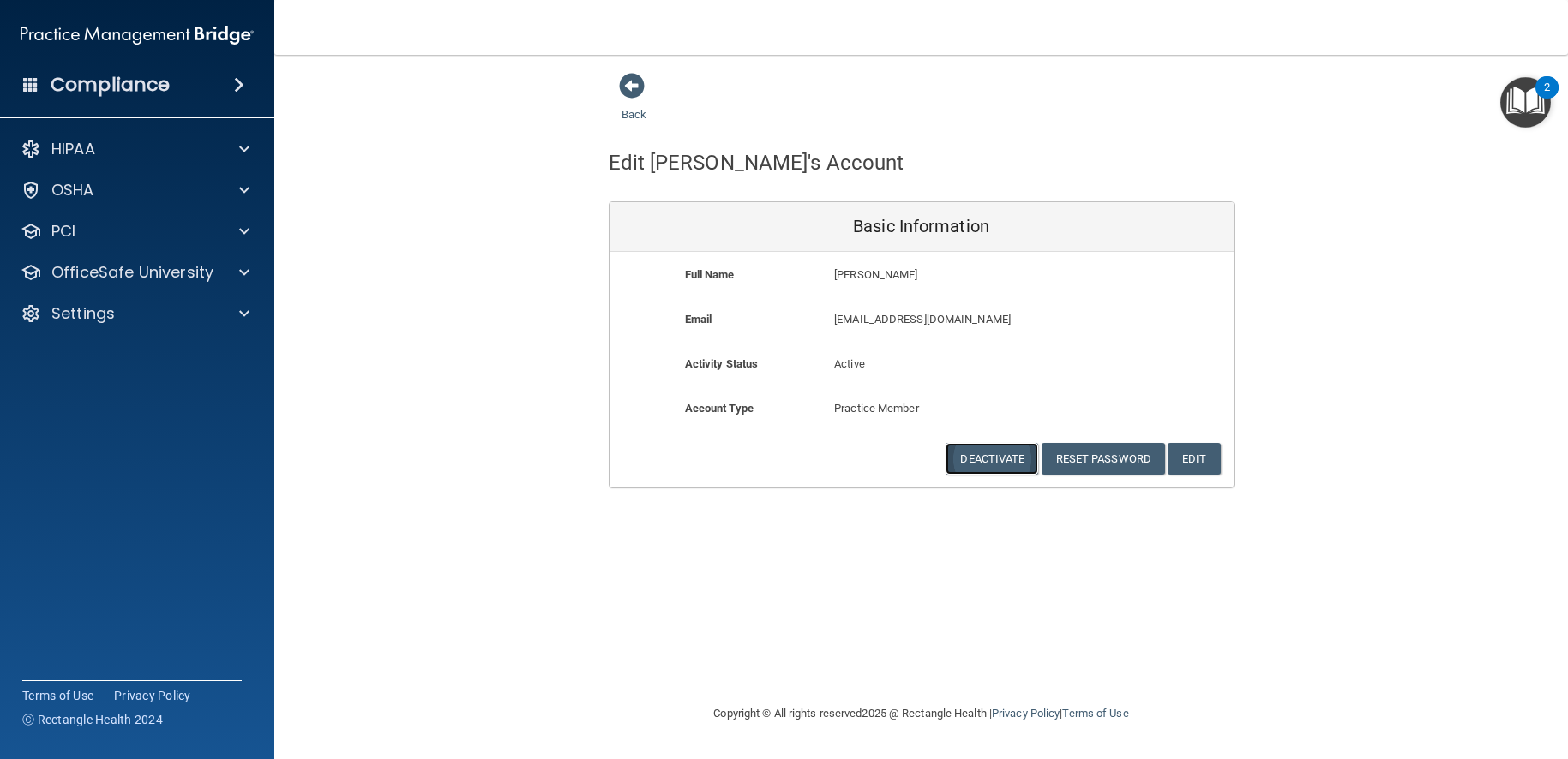
click at [971, 460] on button "Deactivate" at bounding box center [992, 459] width 92 height 32
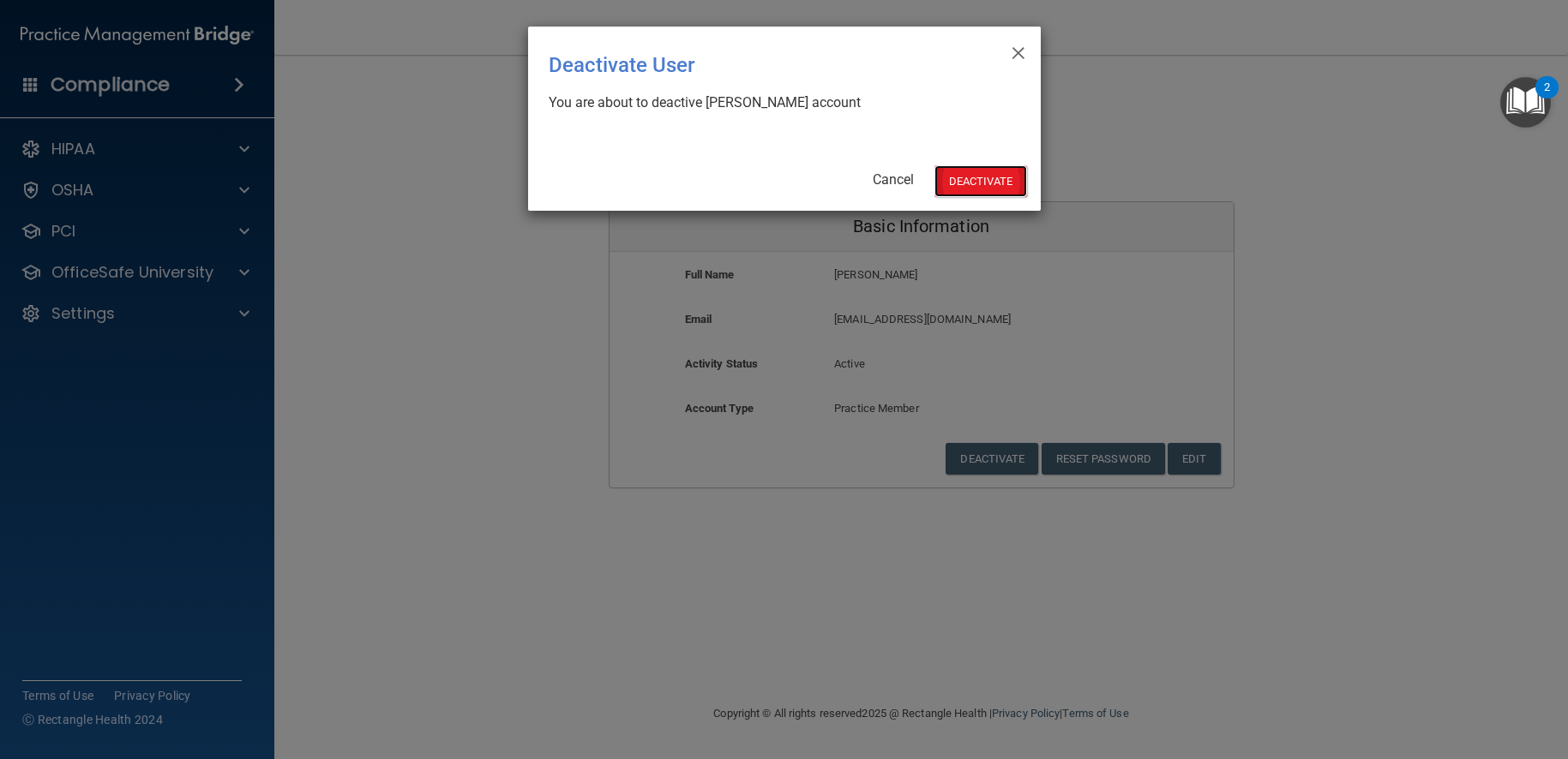
click at [993, 173] on button "Deactivate" at bounding box center [981, 181] width 92 height 32
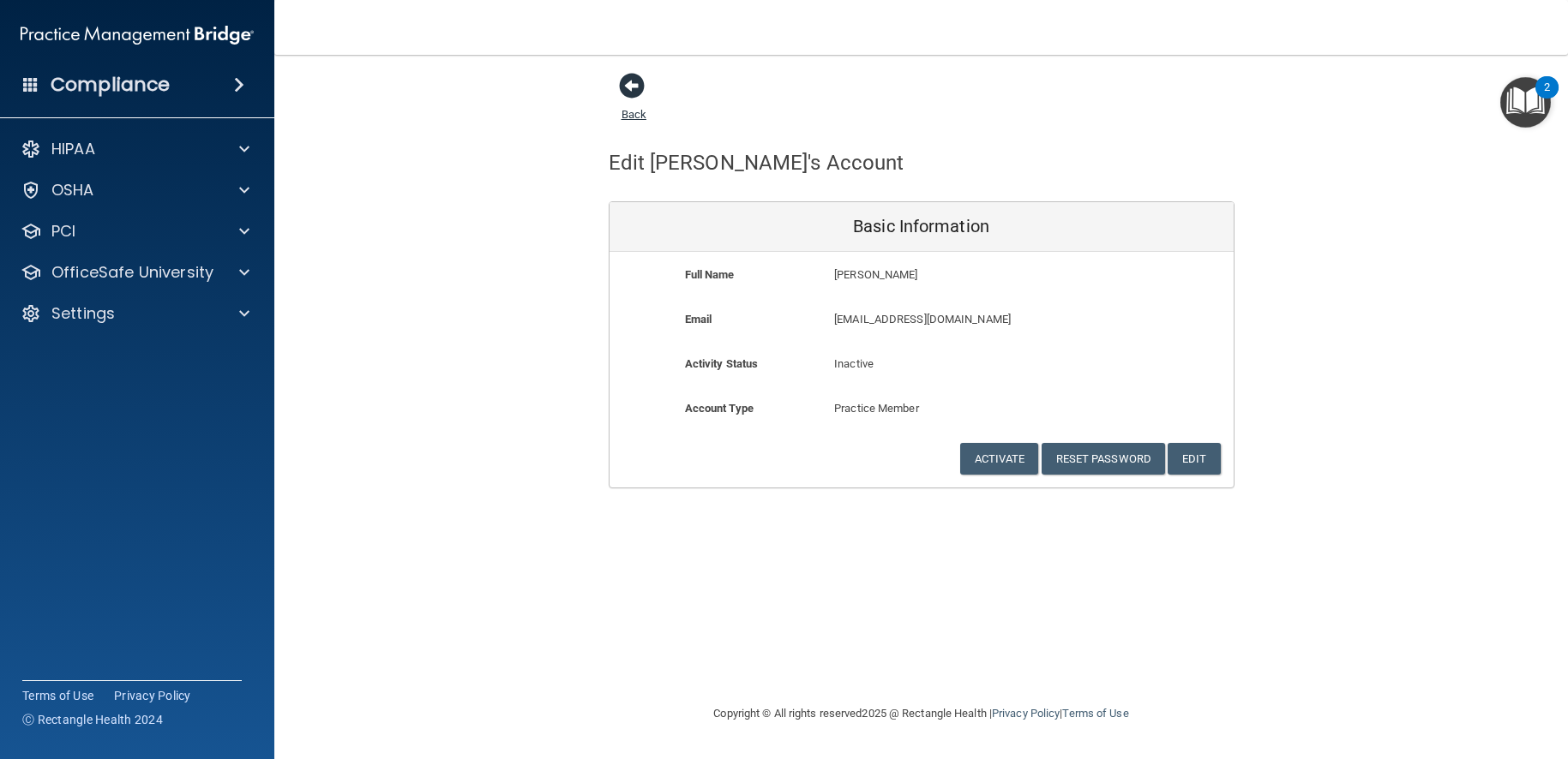
click at [633, 85] on span at bounding box center [631, 85] width 25 height 25
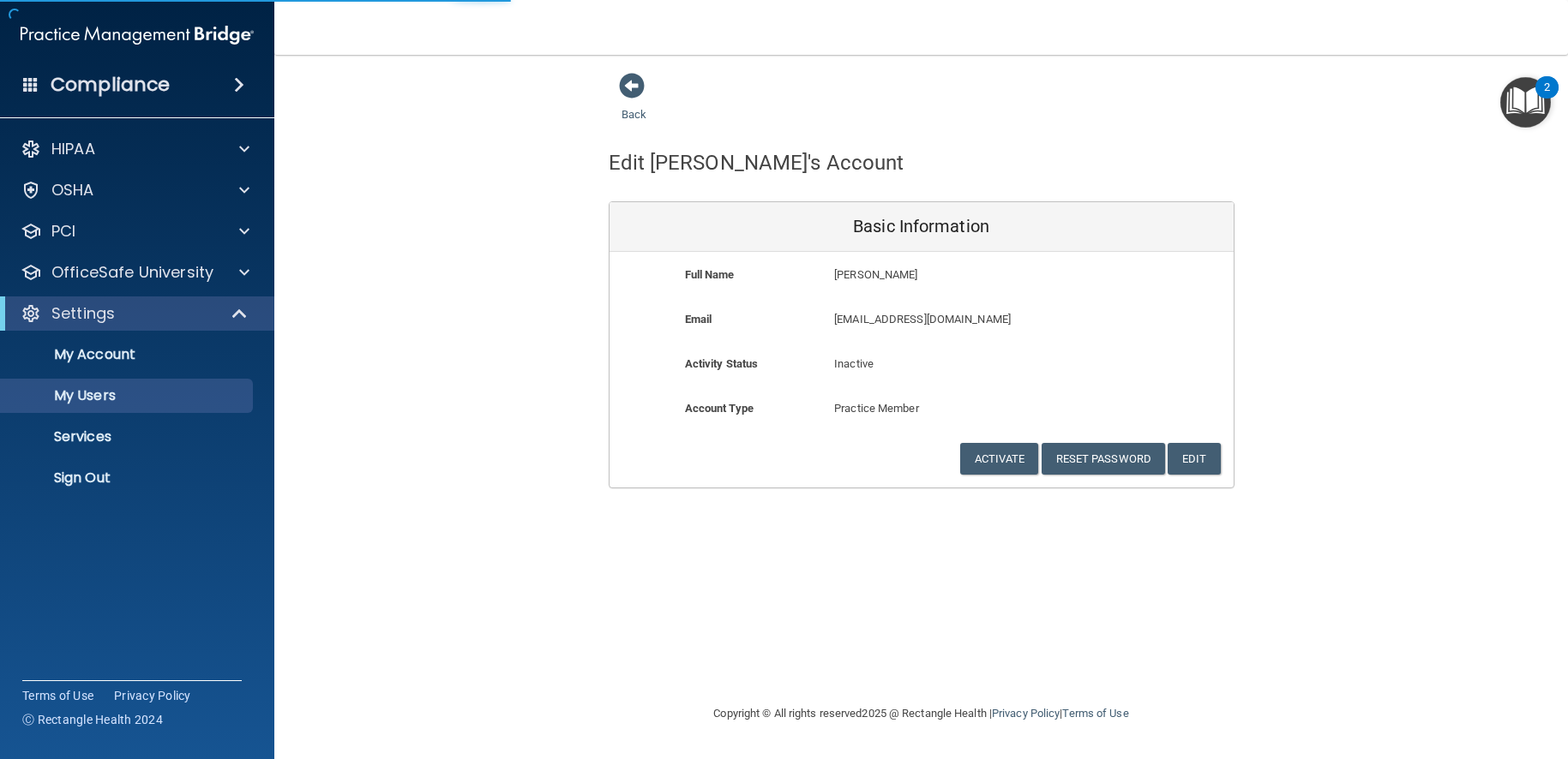
select select "20"
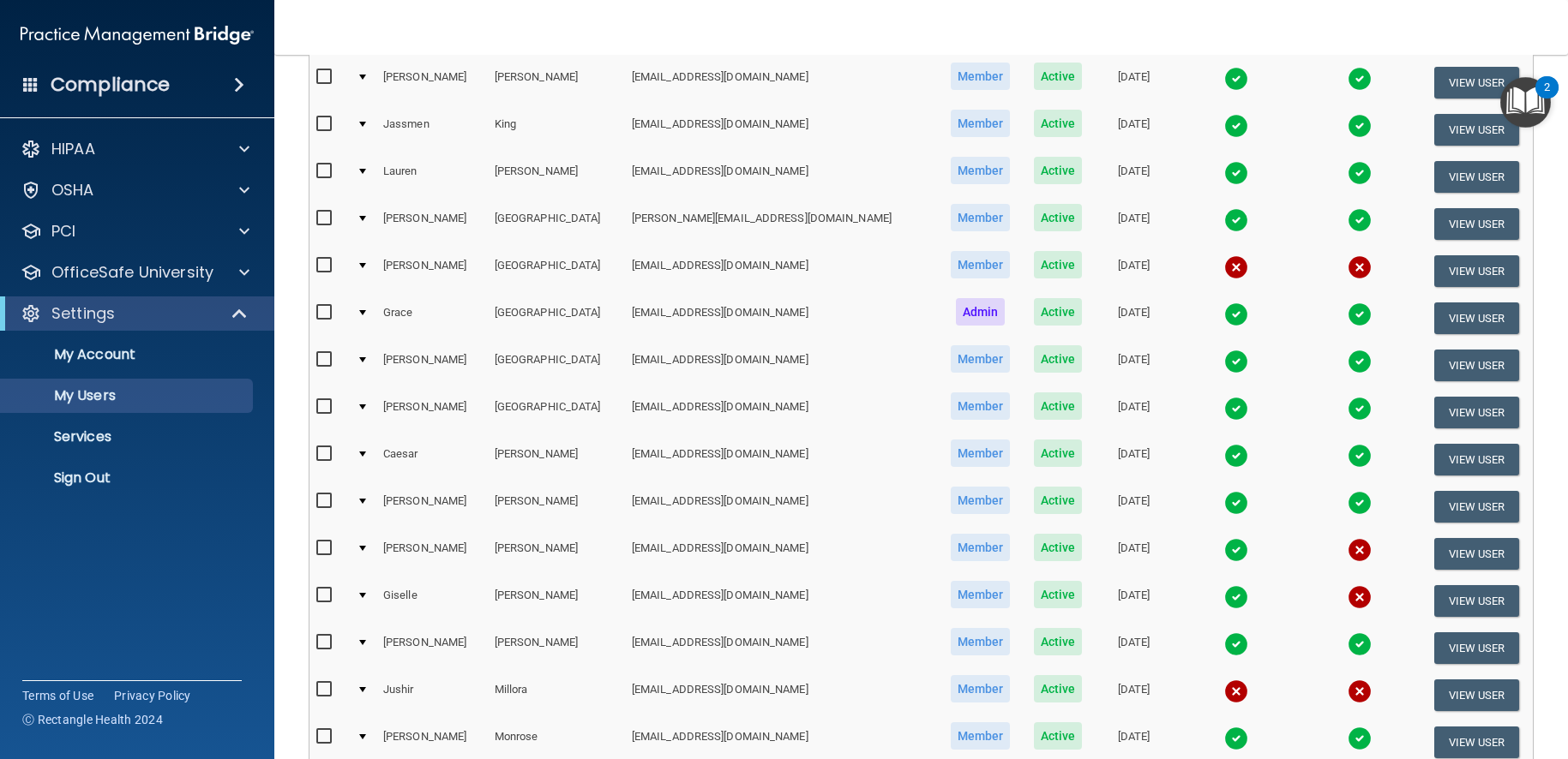
scroll to position [258, 0]
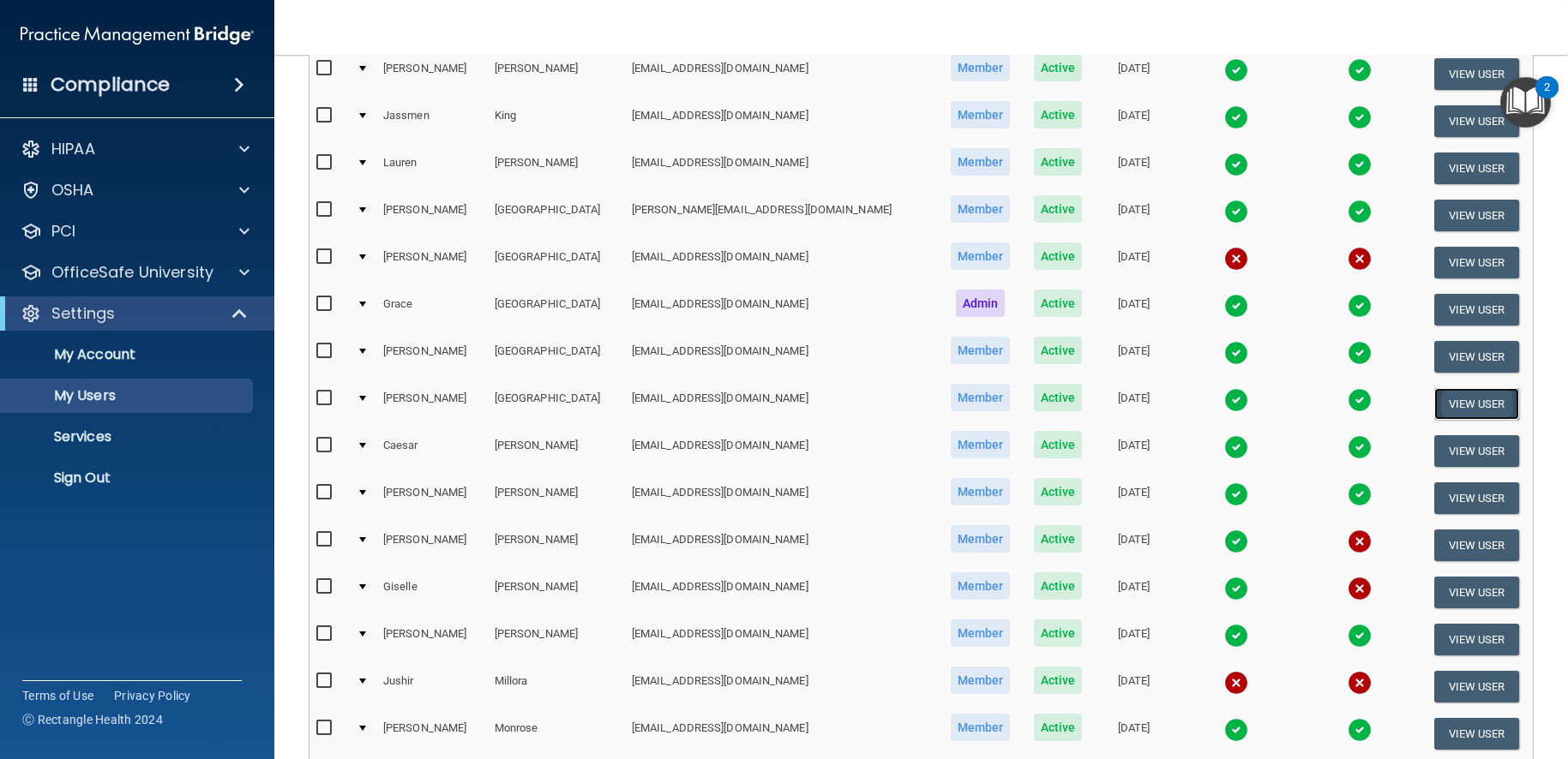
click at [1464, 408] on button "View User" at bounding box center [1476, 404] width 85 height 32
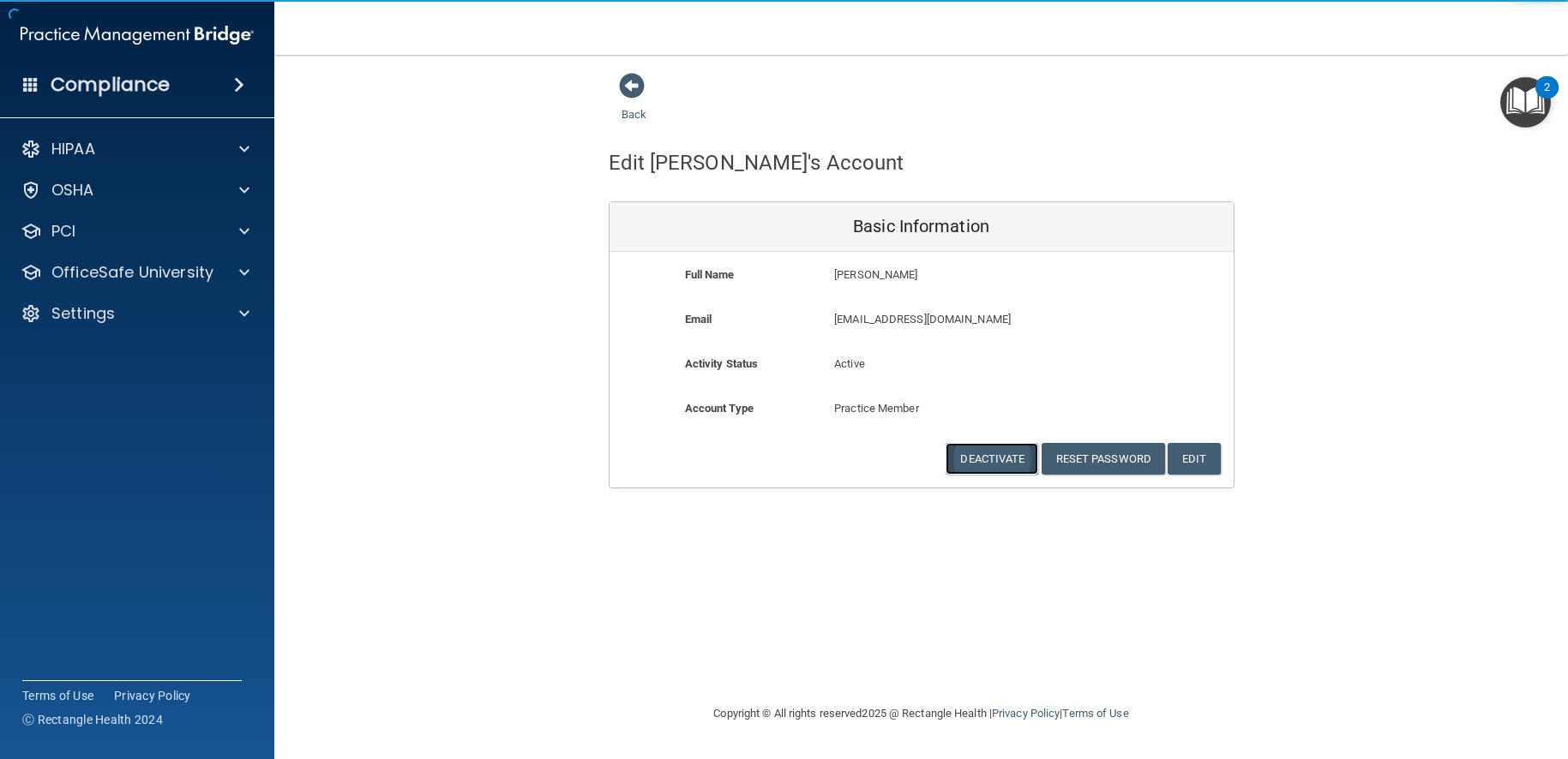
click at [984, 460] on button "Deactivate" at bounding box center [992, 459] width 92 height 32
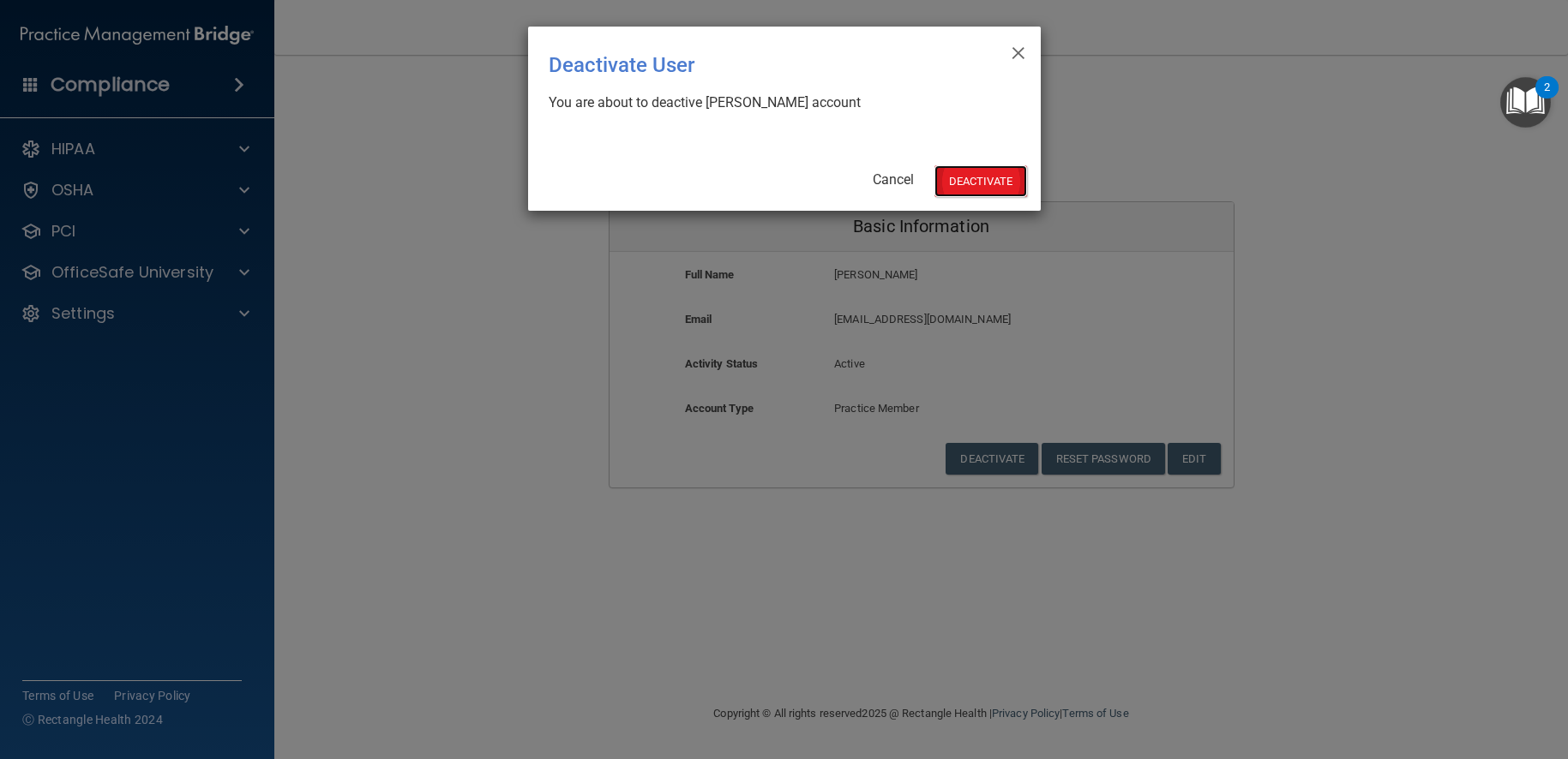
click at [985, 174] on button "Deactivate" at bounding box center [981, 181] width 92 height 32
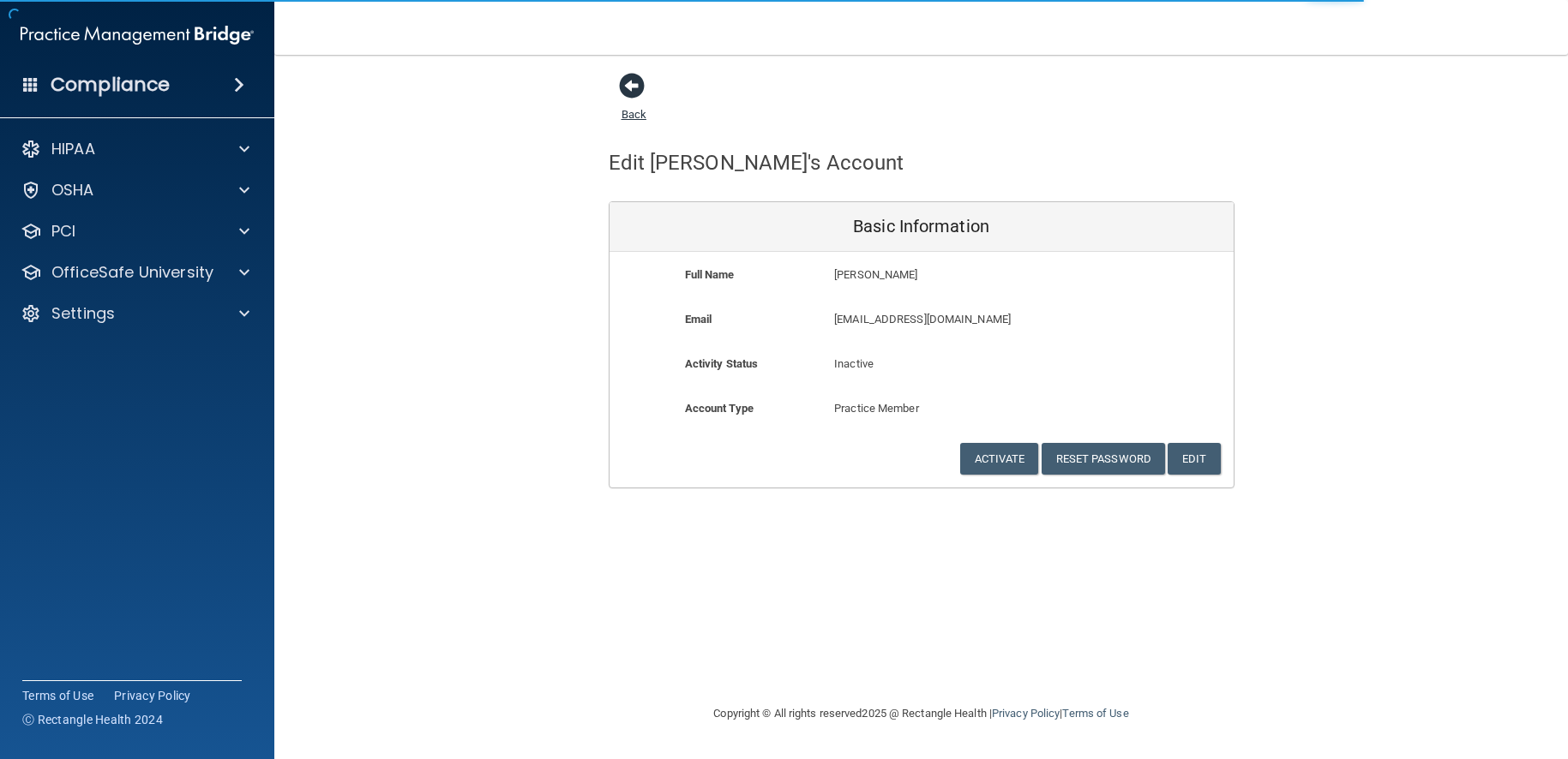
click at [631, 87] on span at bounding box center [631, 85] width 25 height 25
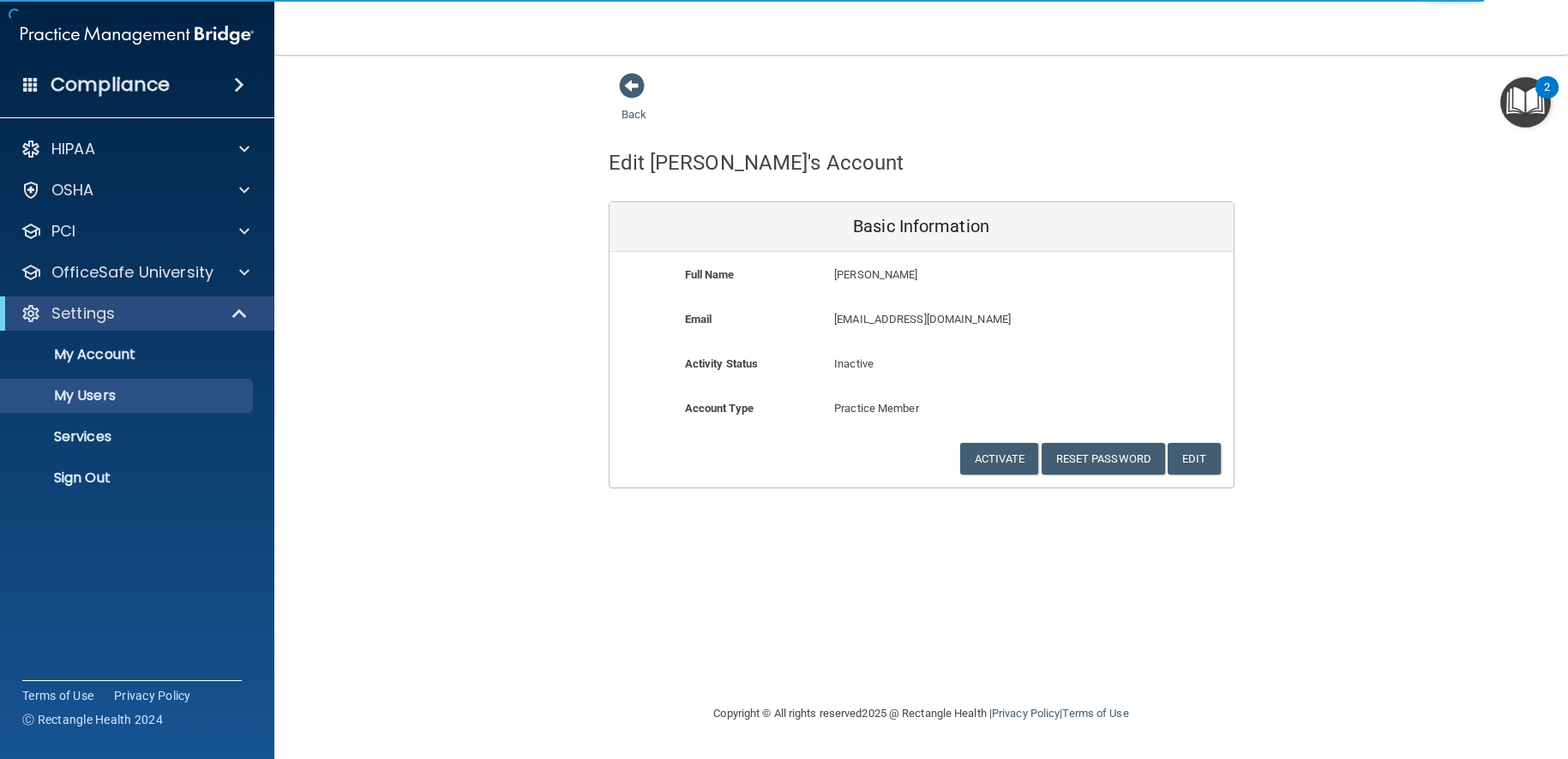
select select "20"
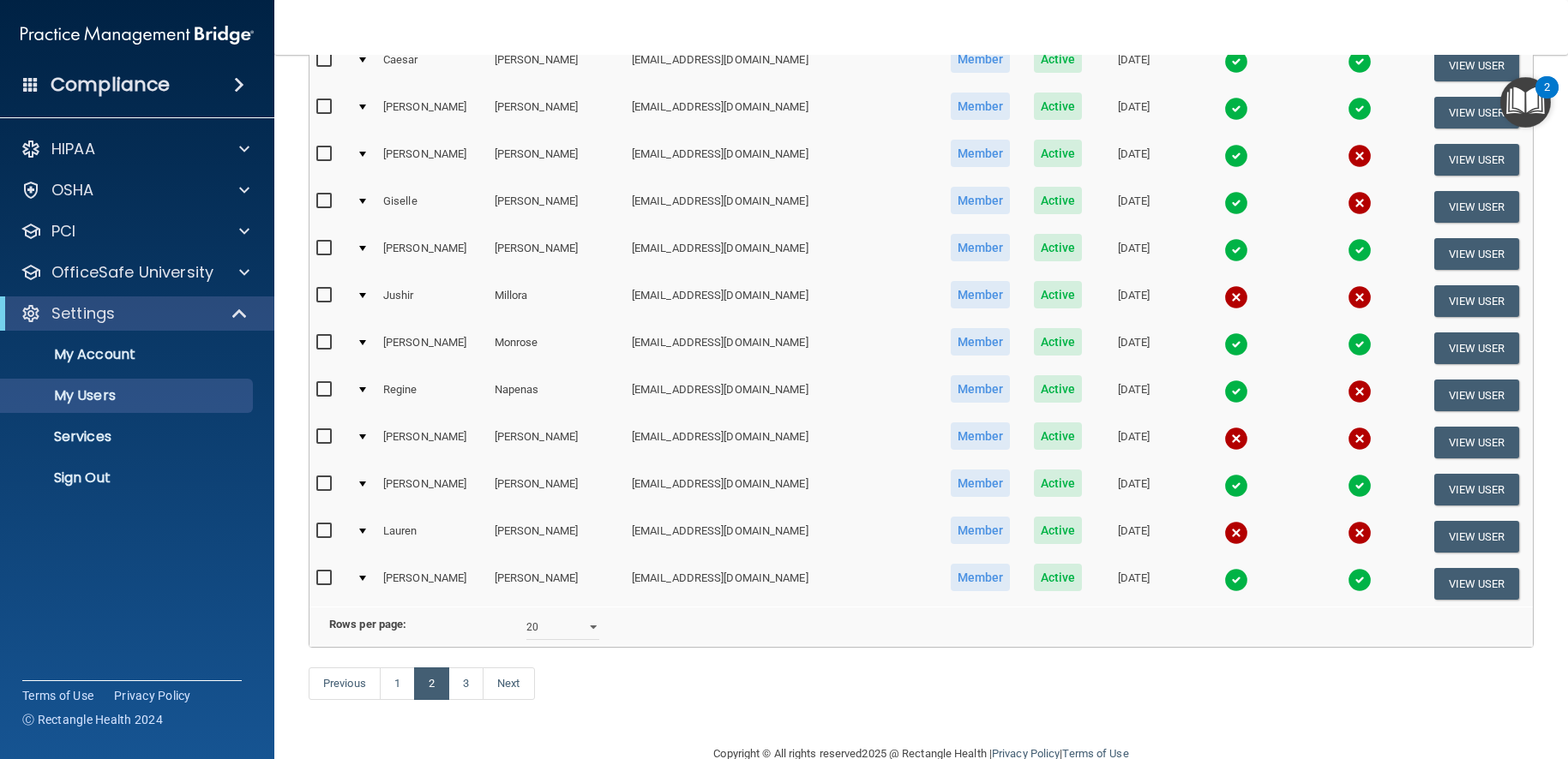
scroll to position [595, 0]
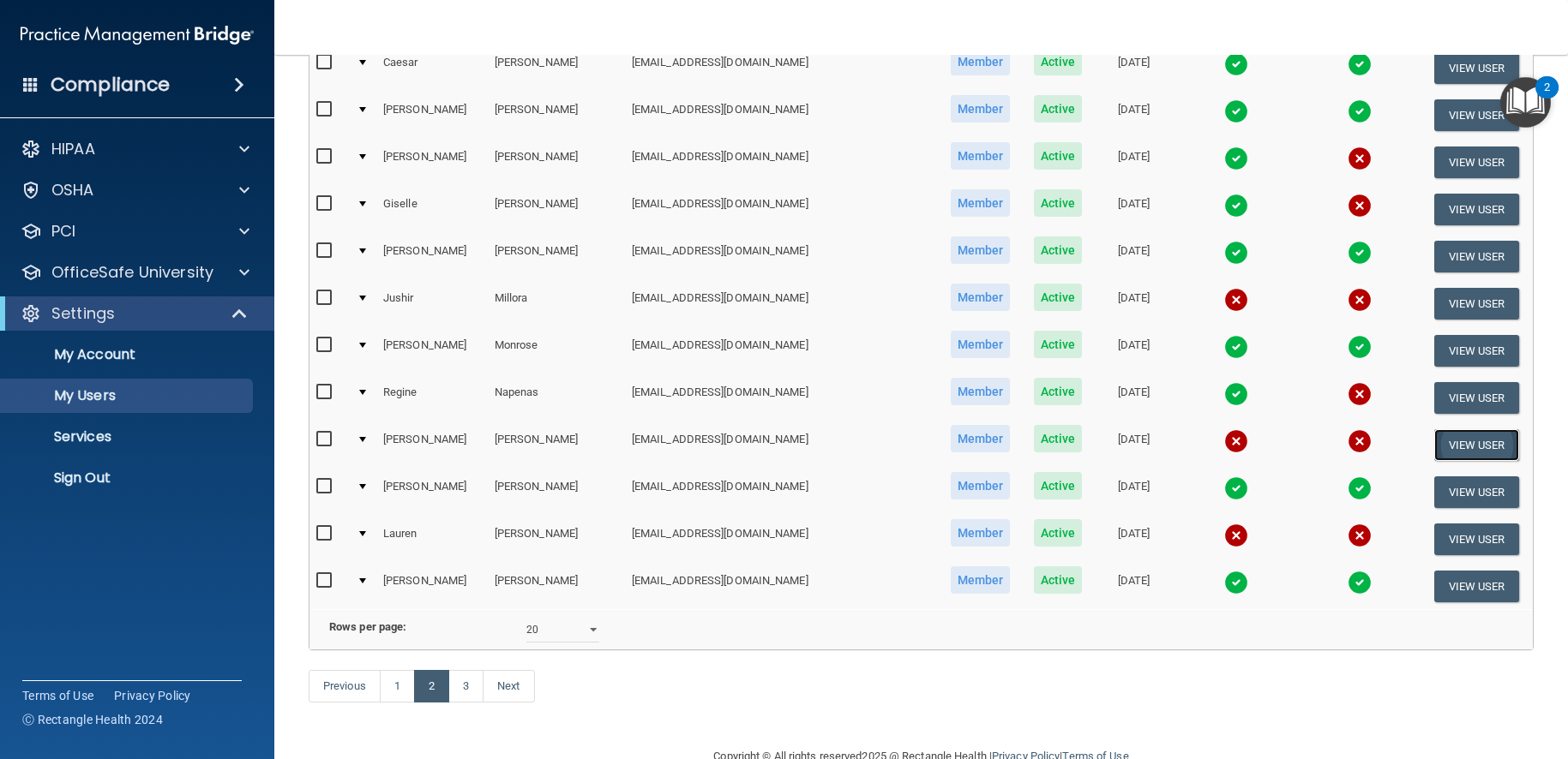
click at [1472, 443] on button "View User" at bounding box center [1476, 445] width 85 height 32
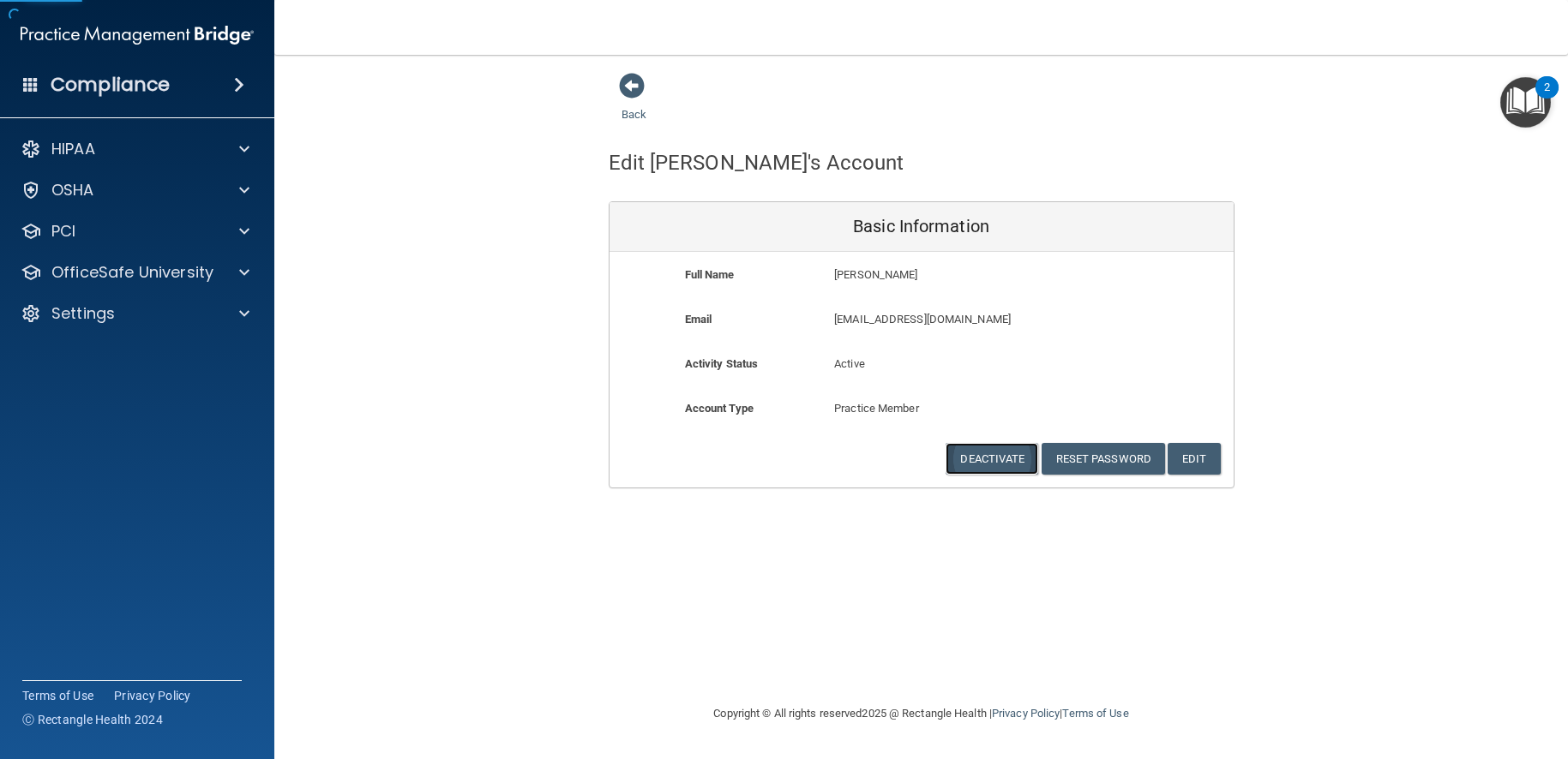
click at [975, 465] on button "Deactivate" at bounding box center [992, 459] width 92 height 32
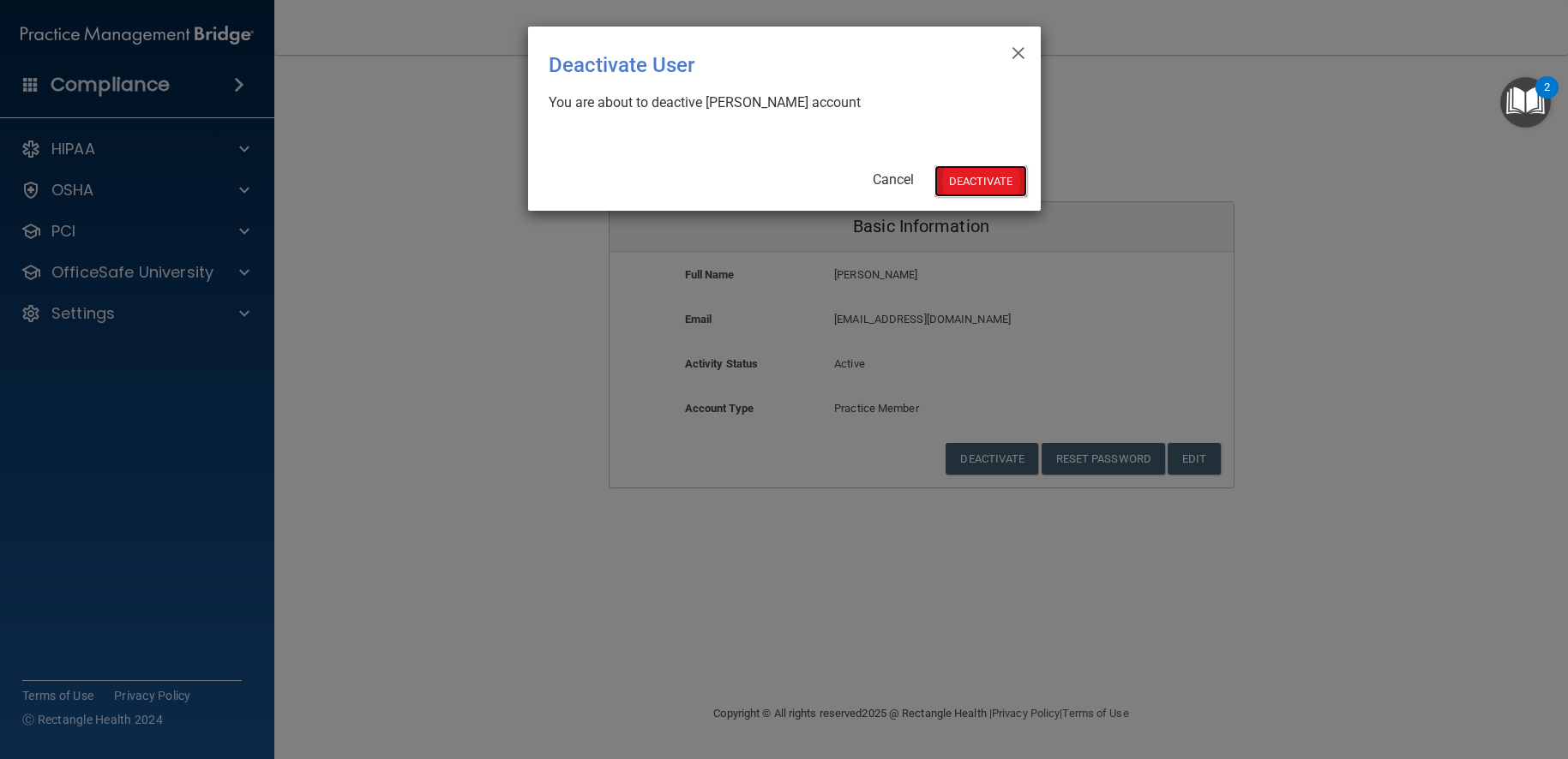
click at [991, 193] on button "Deactivate" at bounding box center [981, 181] width 92 height 32
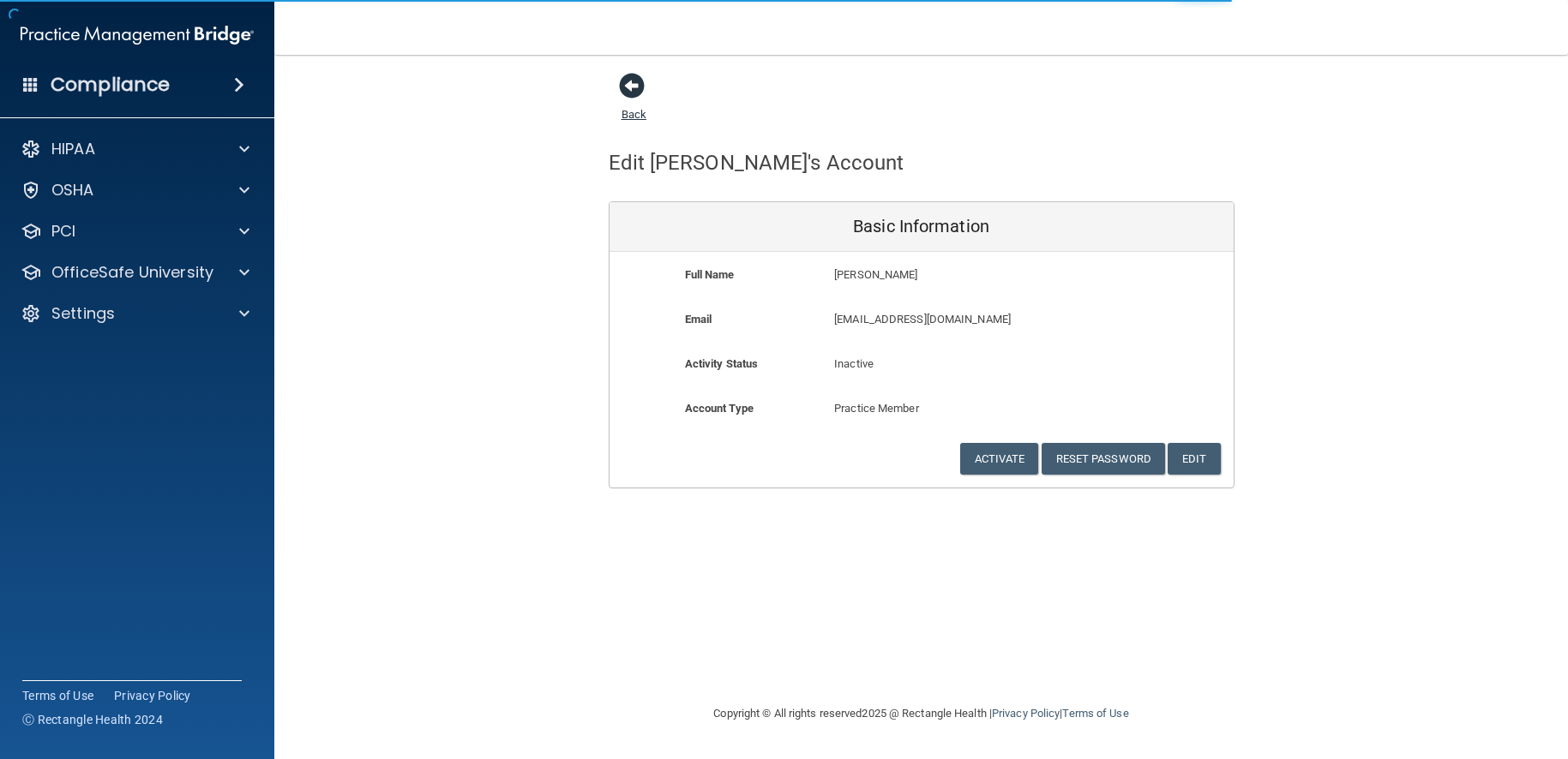
click at [633, 80] on span at bounding box center [631, 85] width 25 height 25
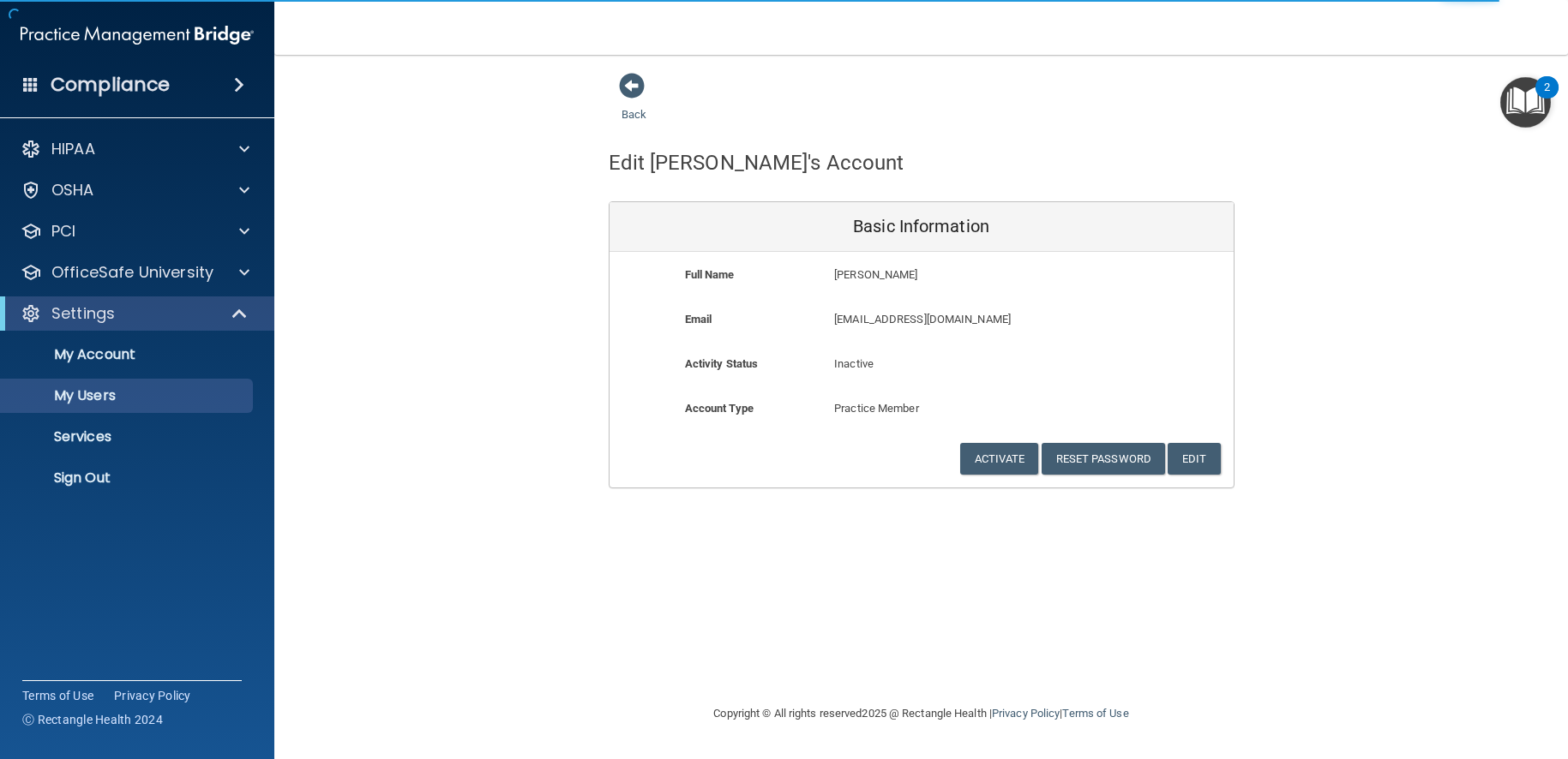
select select "20"
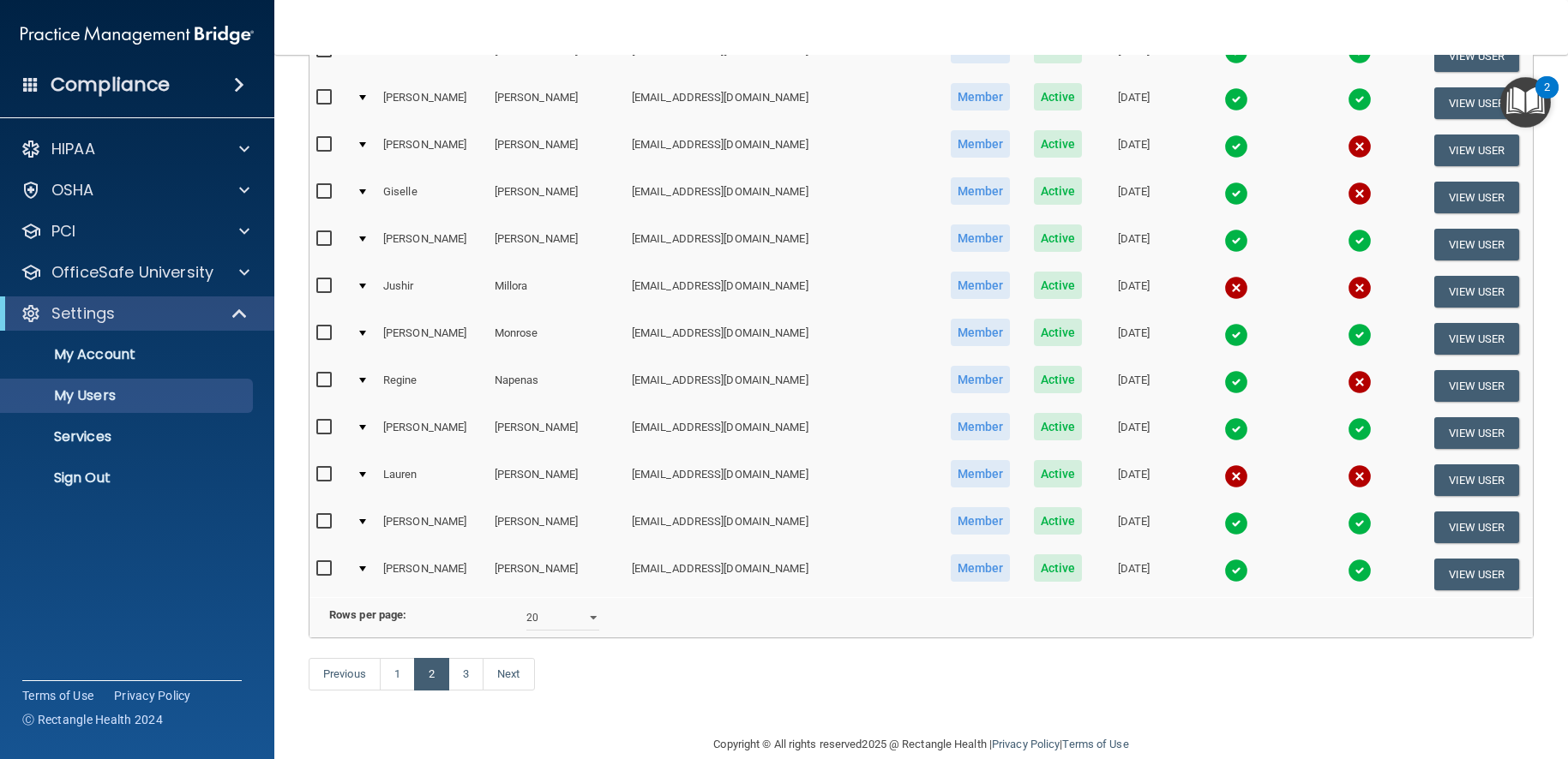
scroll to position [617, 0]
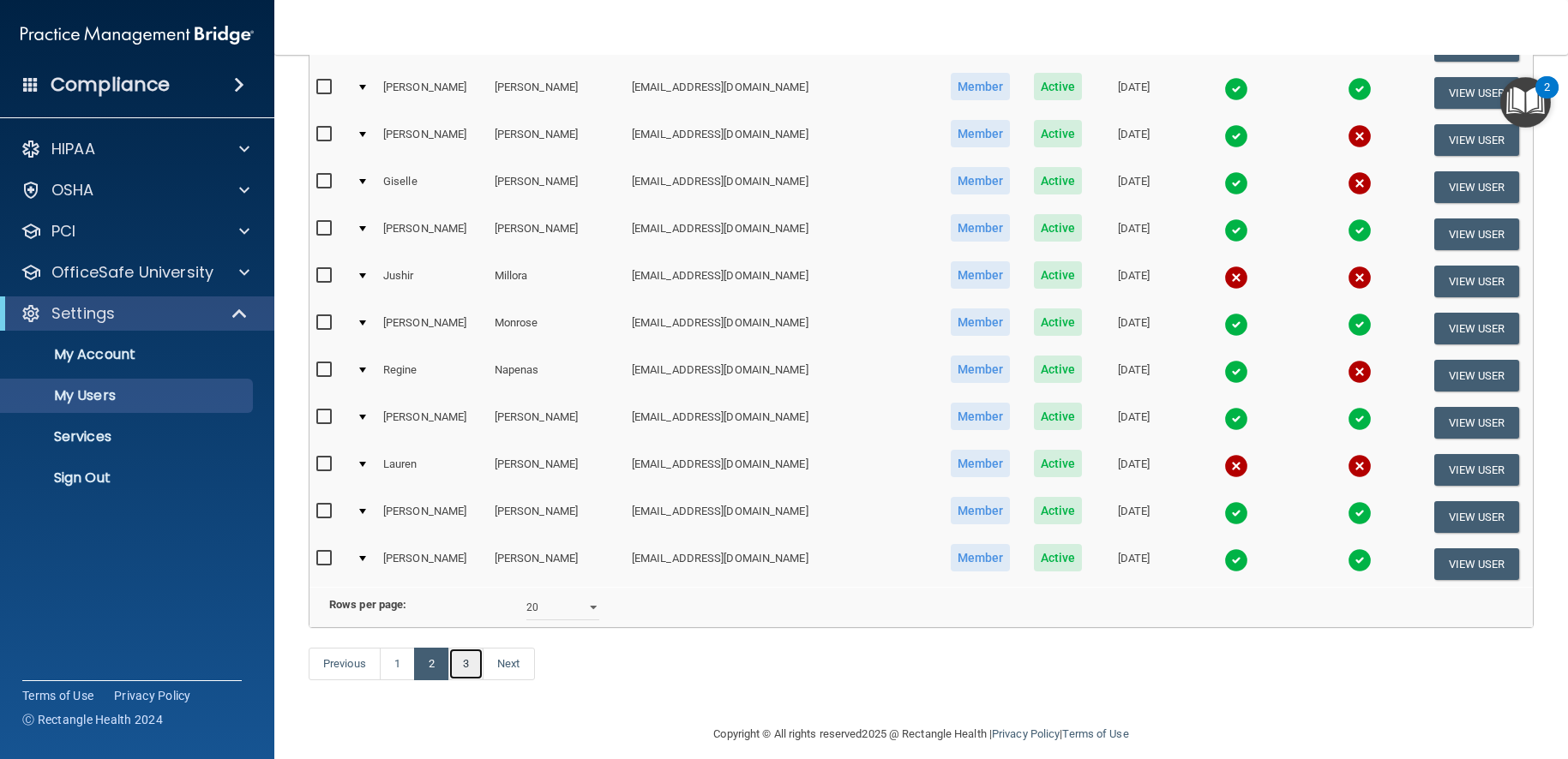
click at [475, 676] on link "3" at bounding box center [465, 664] width 35 height 33
select select "20"
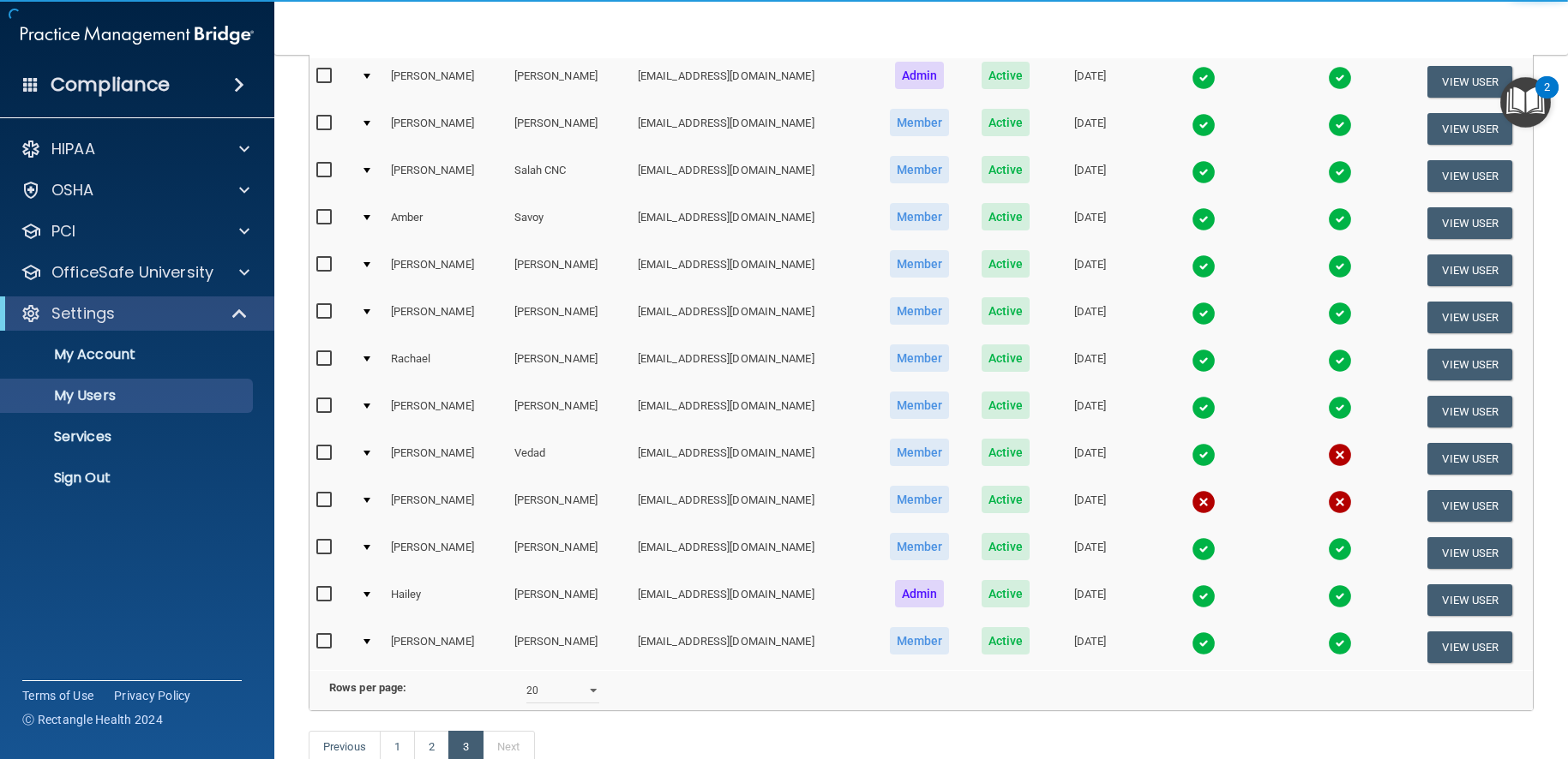
scroll to position [211, 0]
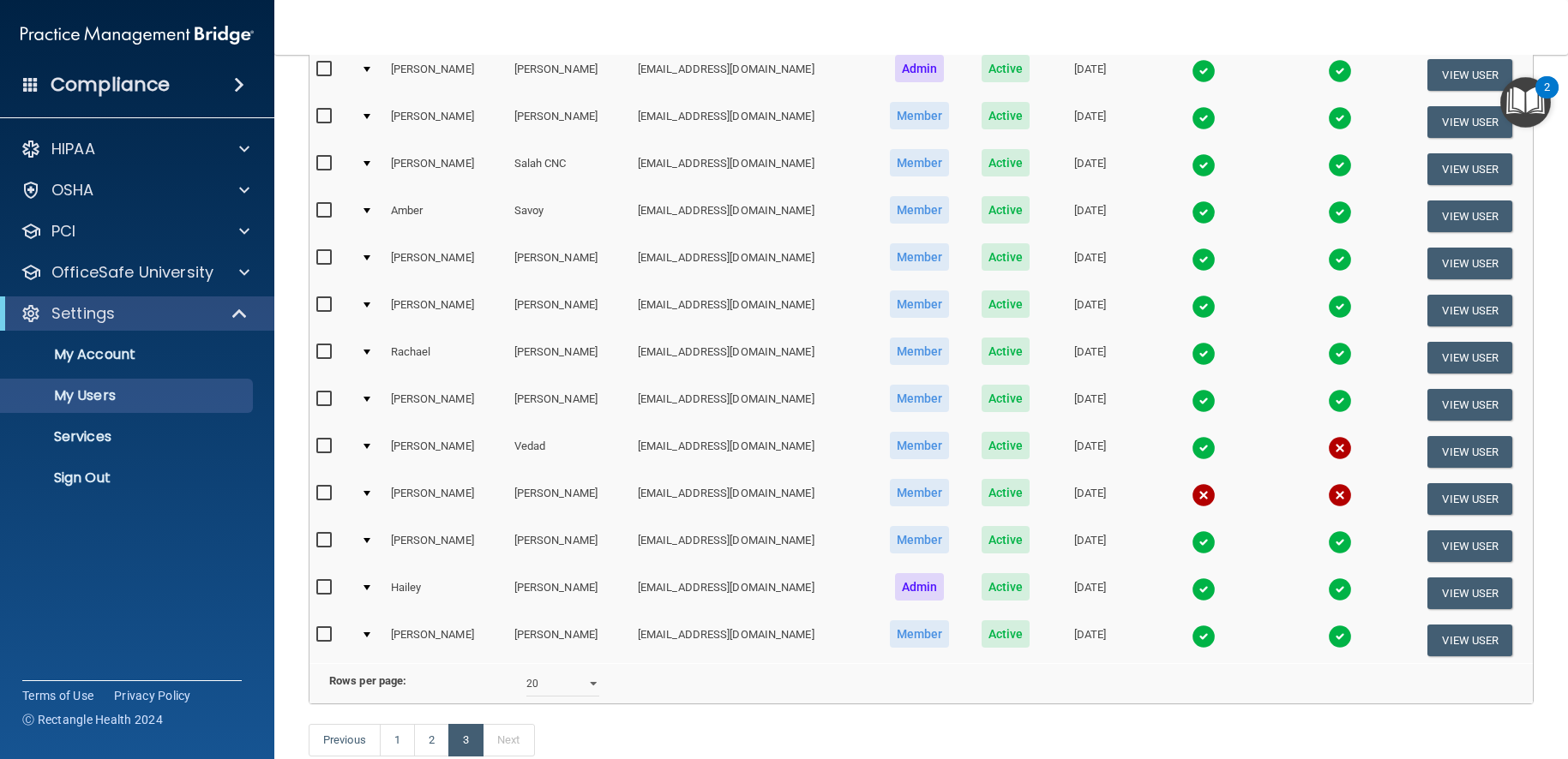
click at [1192, 260] on img at bounding box center [1203, 259] width 24 height 24
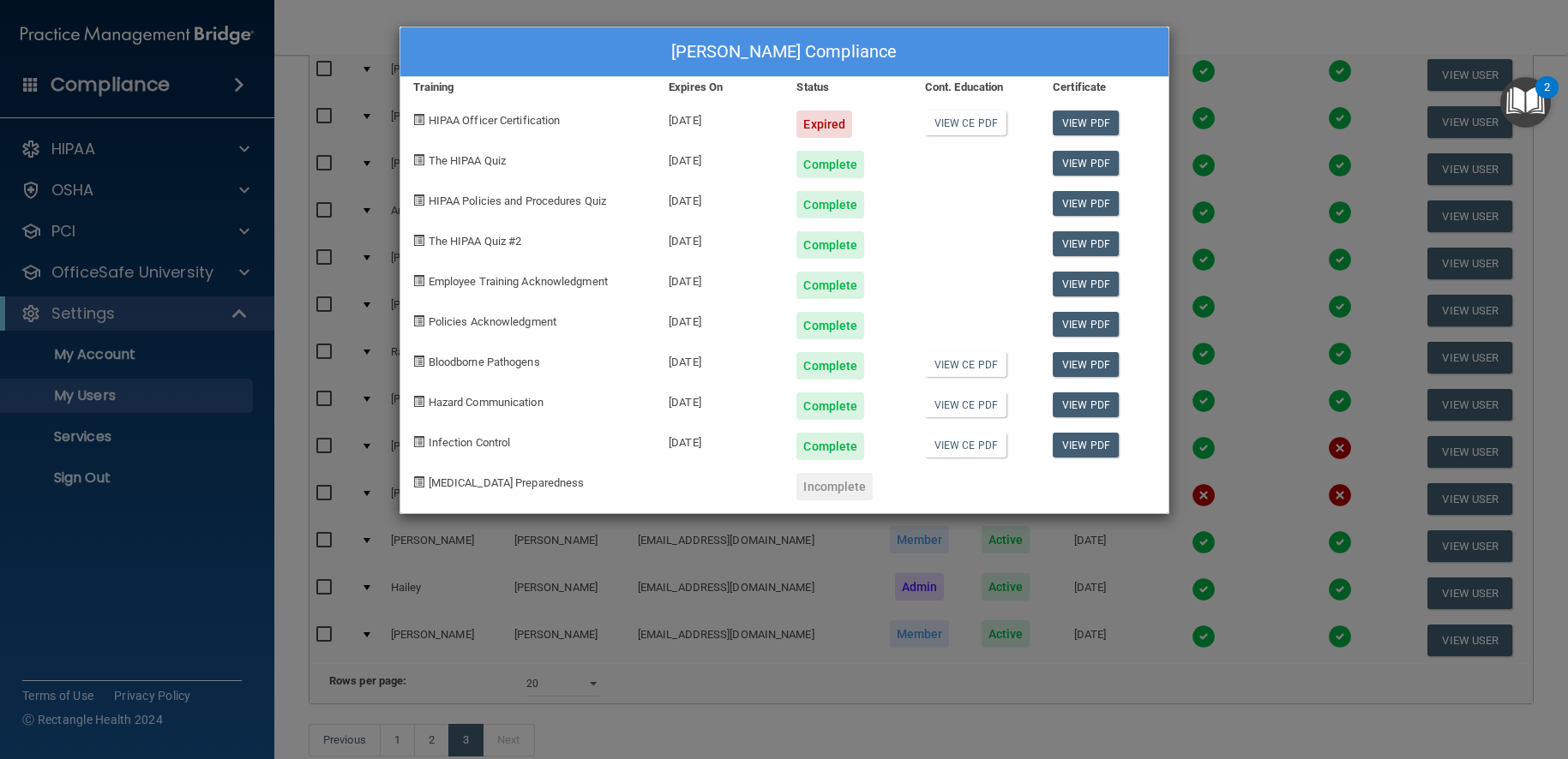
click at [726, 623] on div "[PERSON_NAME] Compliance Training Expires On Status Cont. Education Certificate…" at bounding box center [784, 379] width 1568 height 759
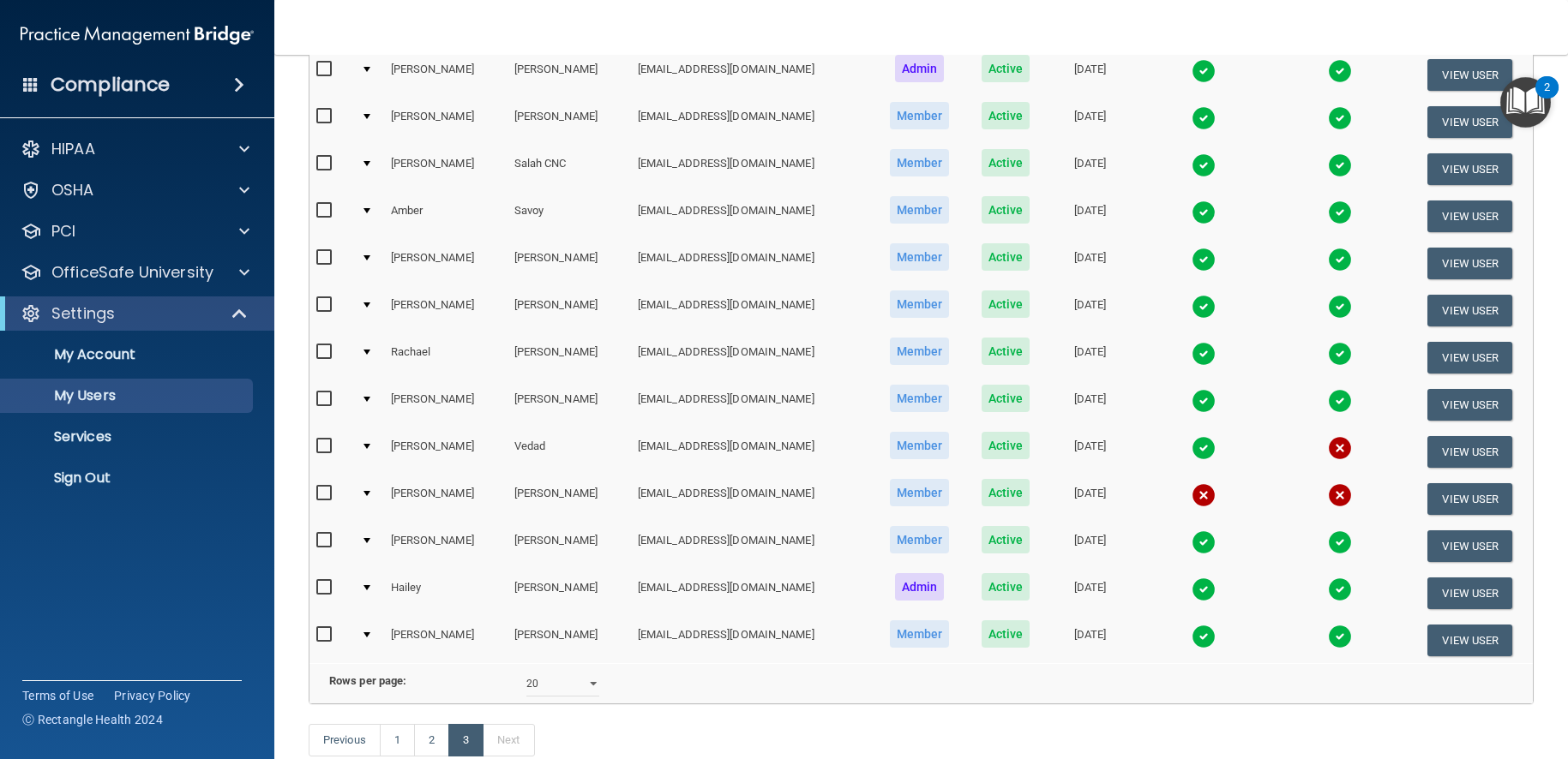
scroll to position [168, 0]
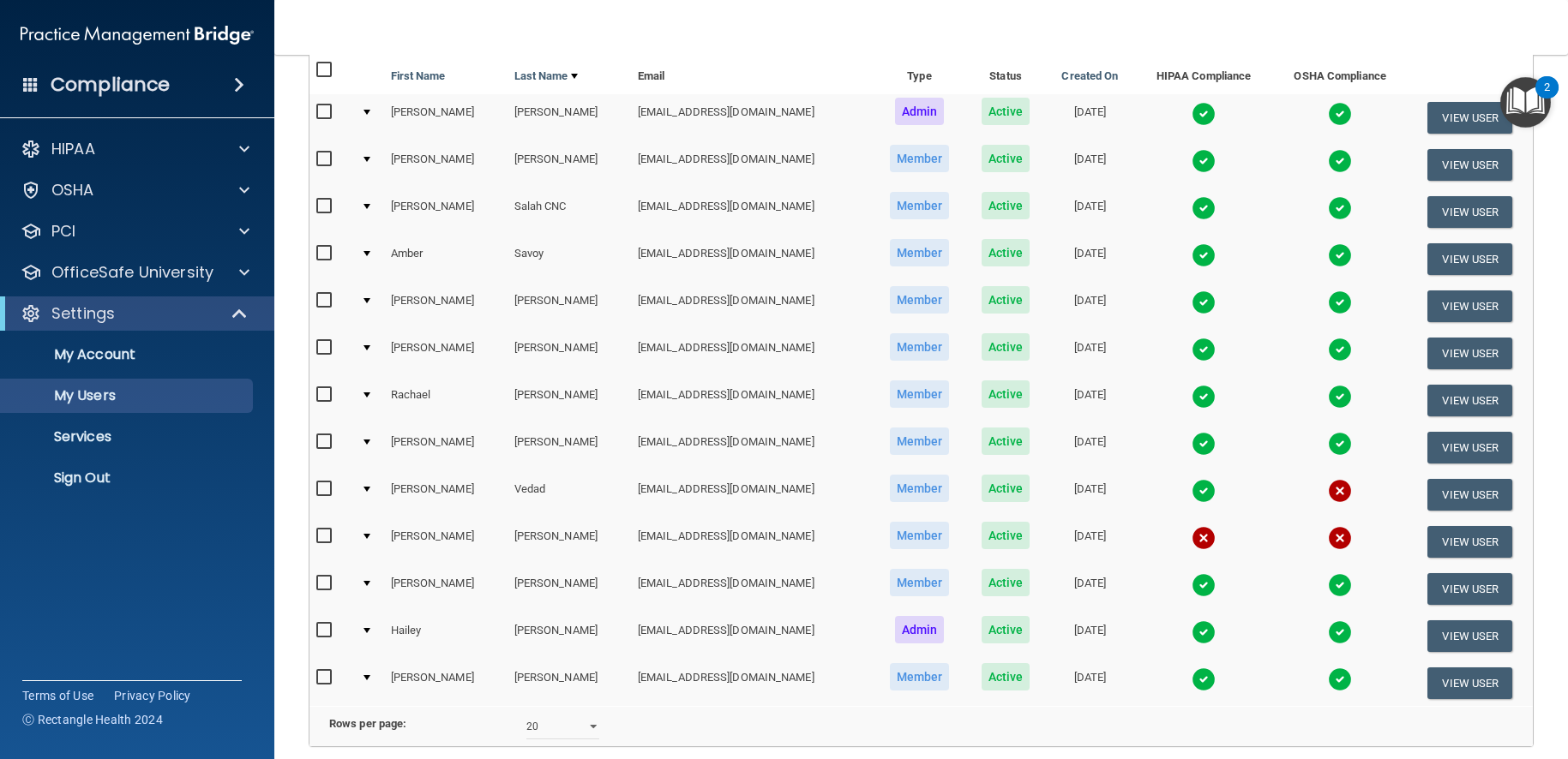
click at [1192, 113] on img at bounding box center [1203, 113] width 24 height 24
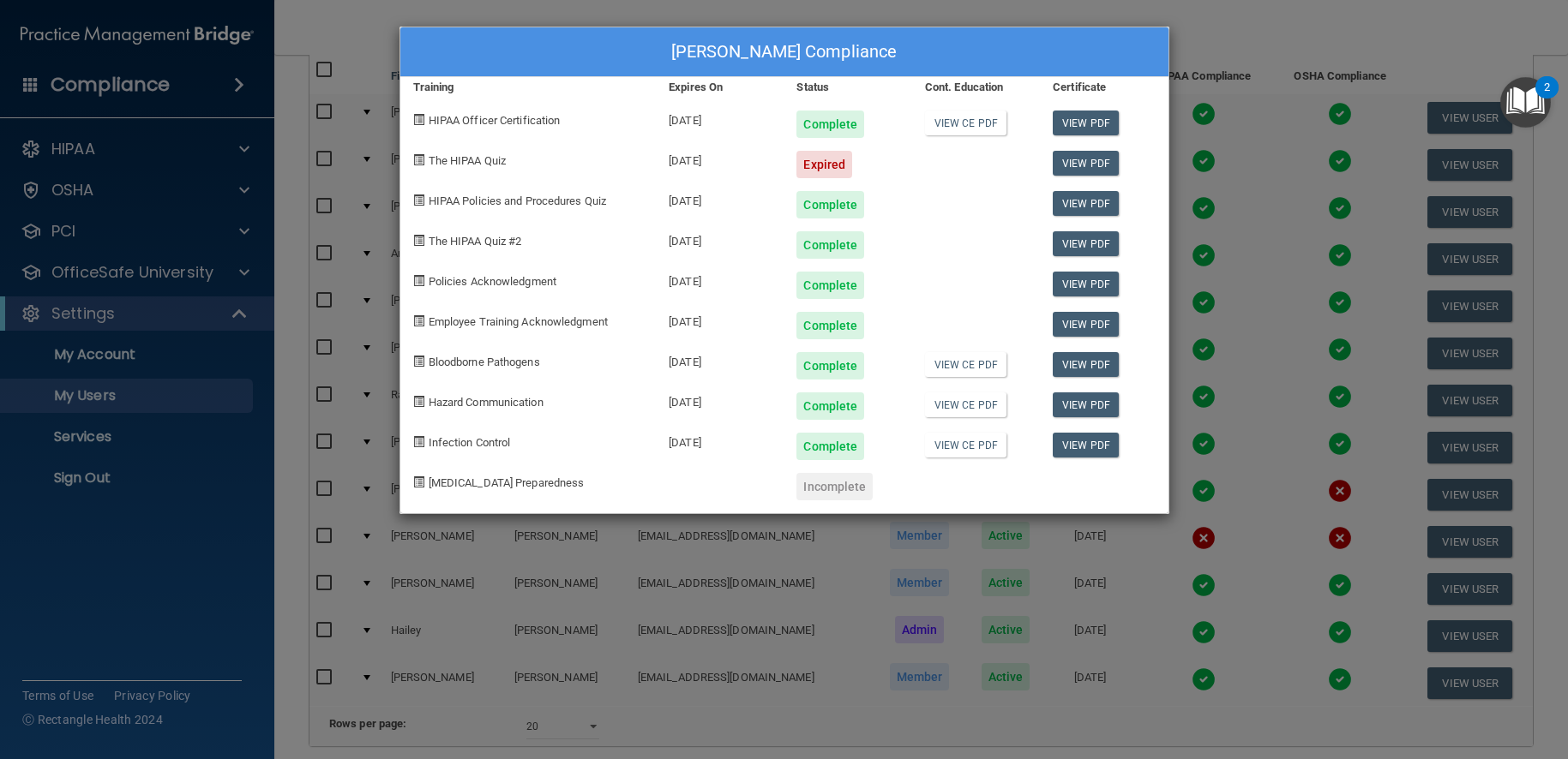
click at [919, 620] on div "[PERSON_NAME] Compliance Training Expires On Status Cont. Education Certificate…" at bounding box center [784, 379] width 1568 height 759
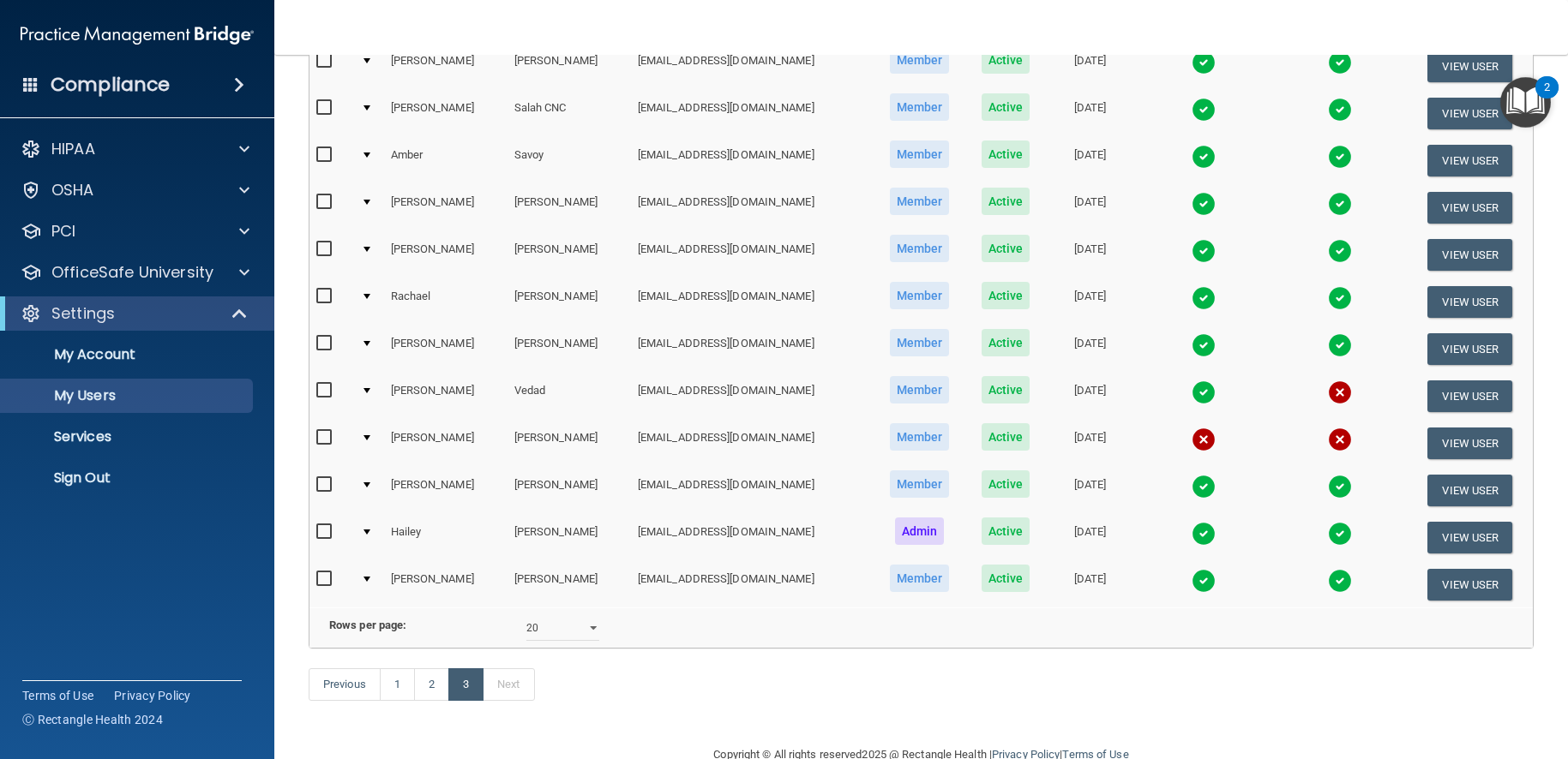
scroll to position [304, 0]
